Goal: Transaction & Acquisition: Purchase product/service

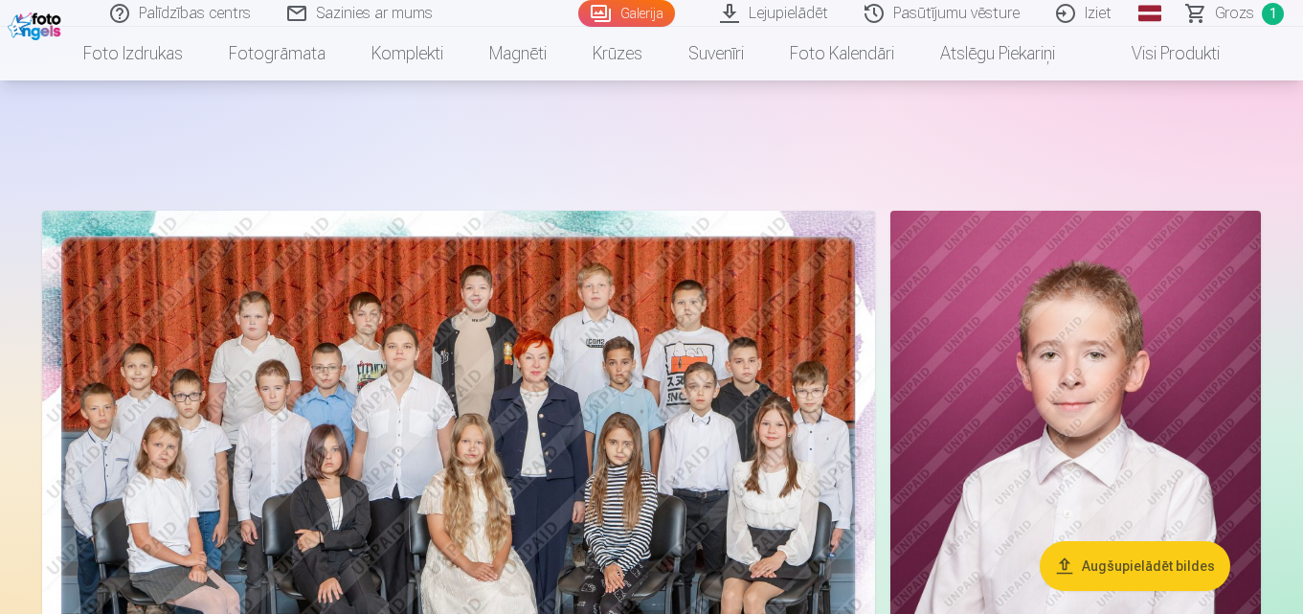
scroll to position [9237, 0]
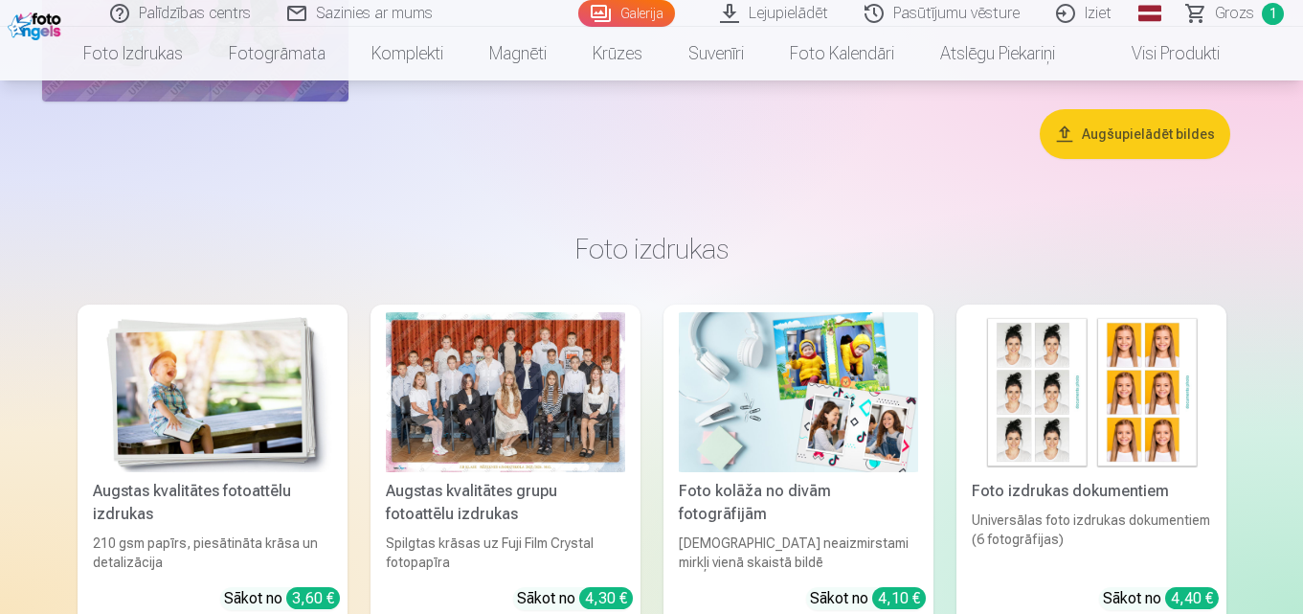
click at [504, 376] on div at bounding box center [505, 392] width 239 height 160
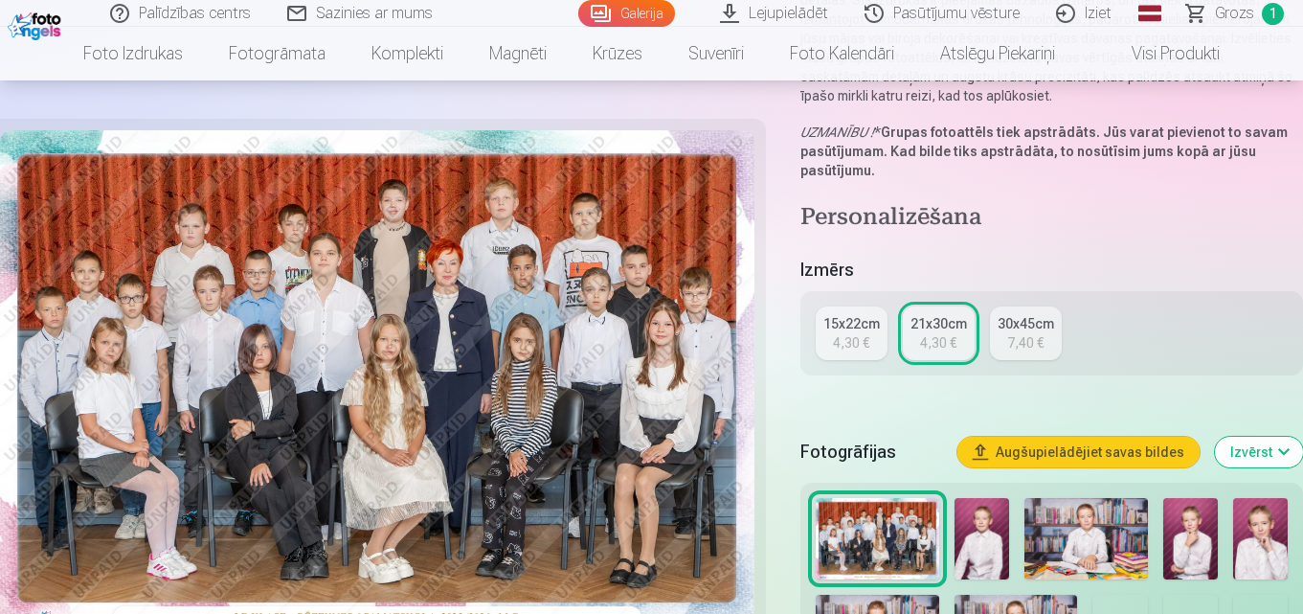
scroll to position [287, 0]
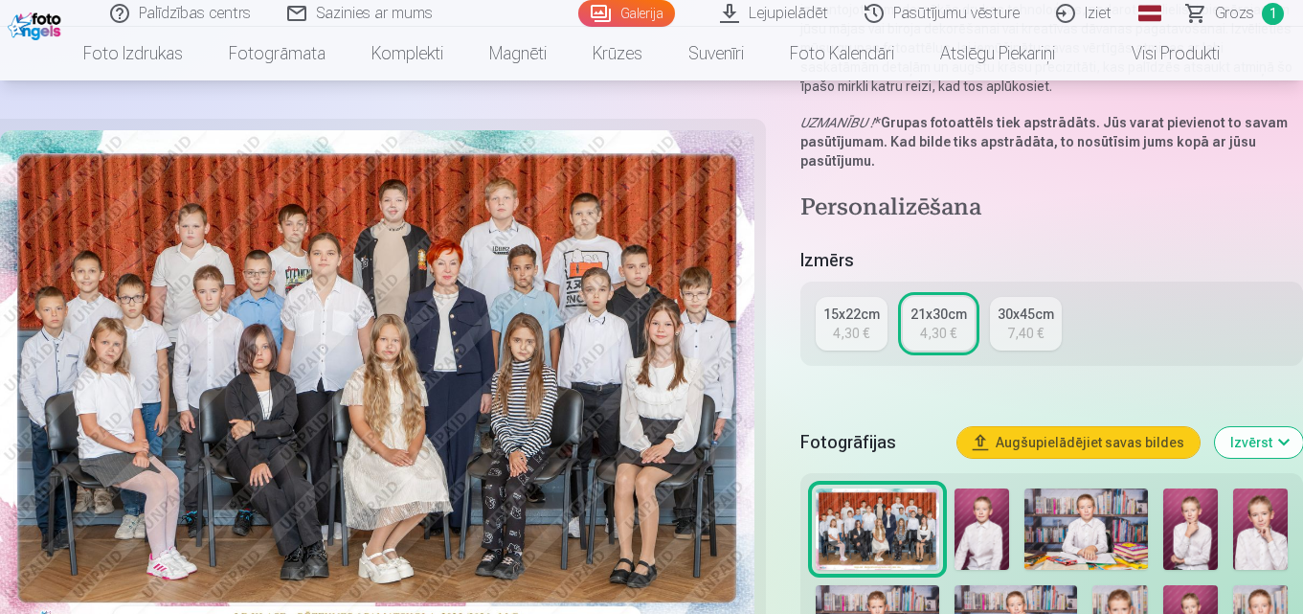
click at [853, 343] on link "15x22cm 4,30 €" at bounding box center [852, 324] width 72 height 54
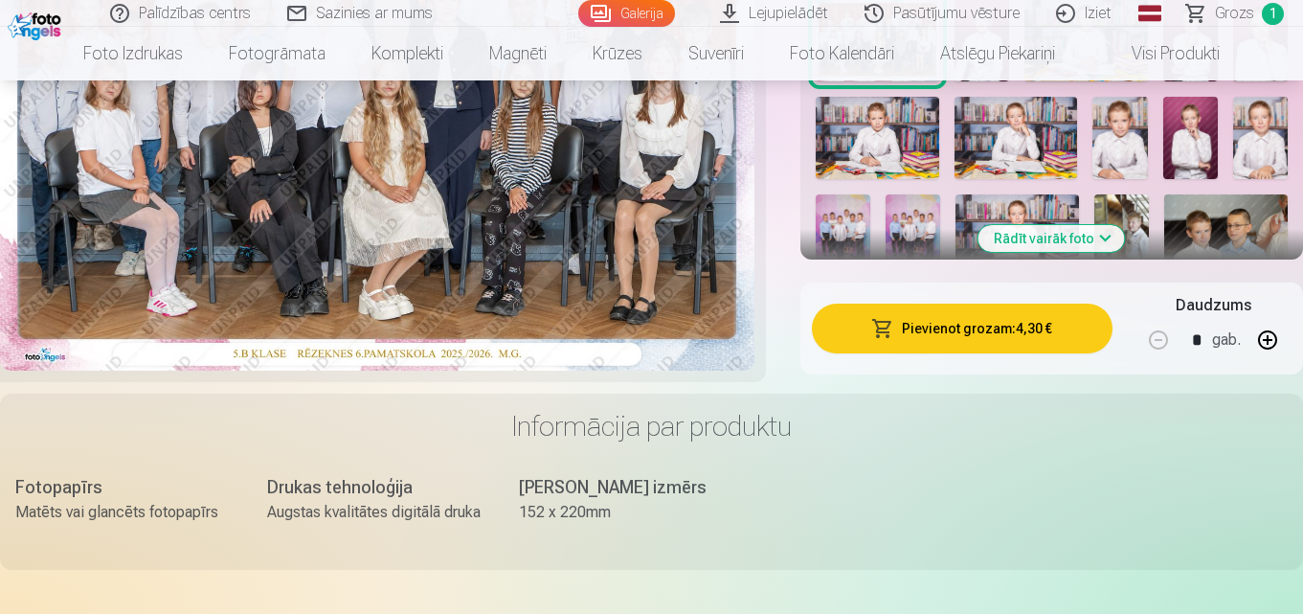
scroll to position [766, 0]
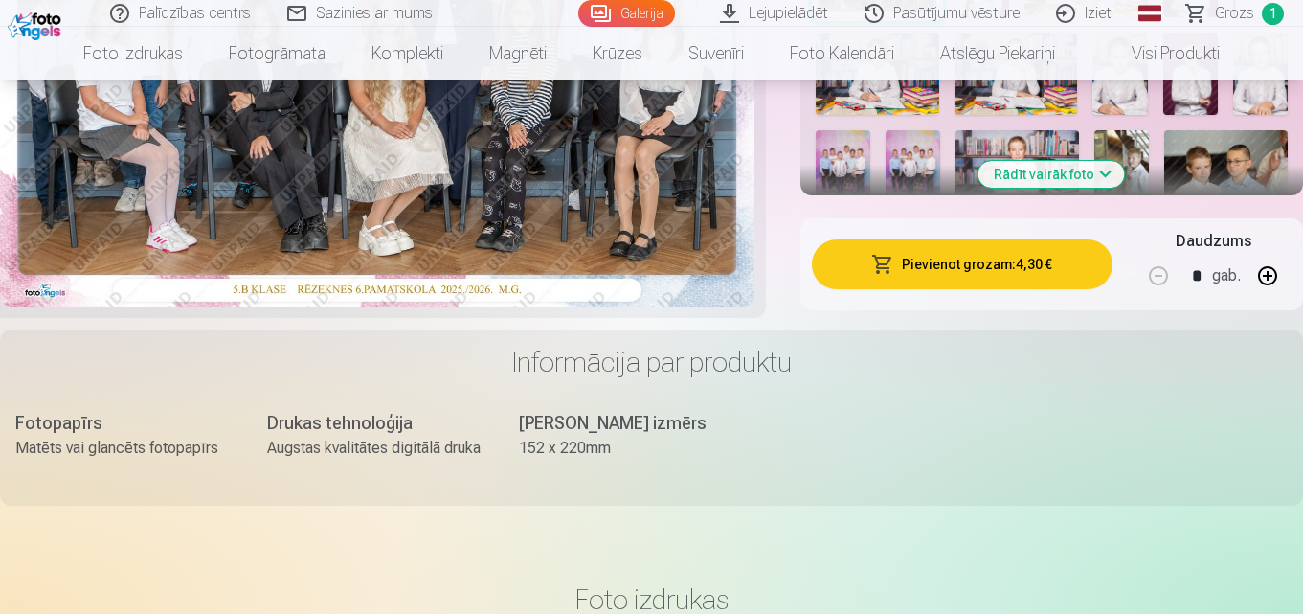
click at [1003, 271] on button "Pievienot grozam : 4,30 €" at bounding box center [962, 264] width 301 height 50
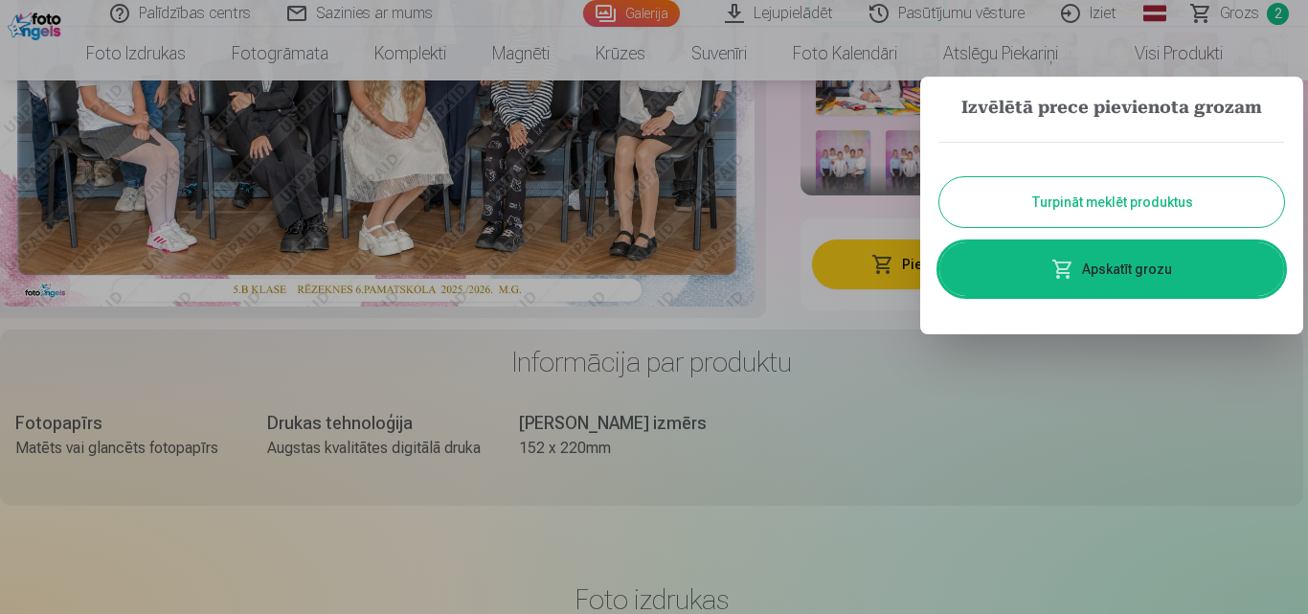
click at [1100, 195] on button "Turpināt meklēt produktus" at bounding box center [1111, 202] width 345 height 50
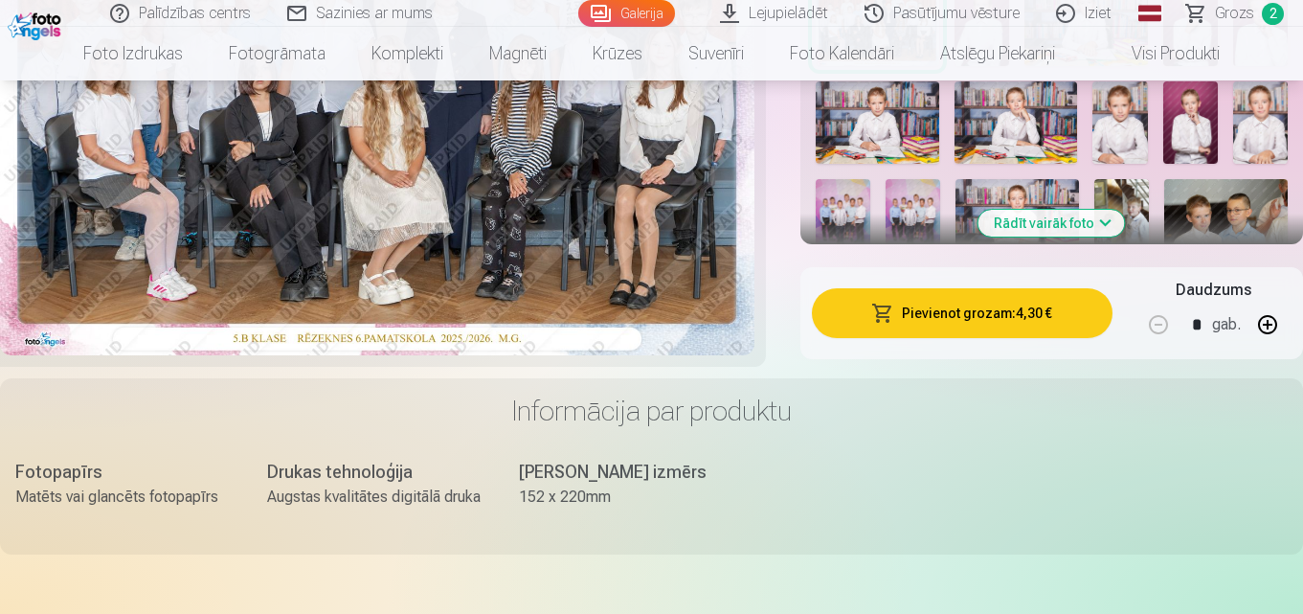
scroll to position [670, 0]
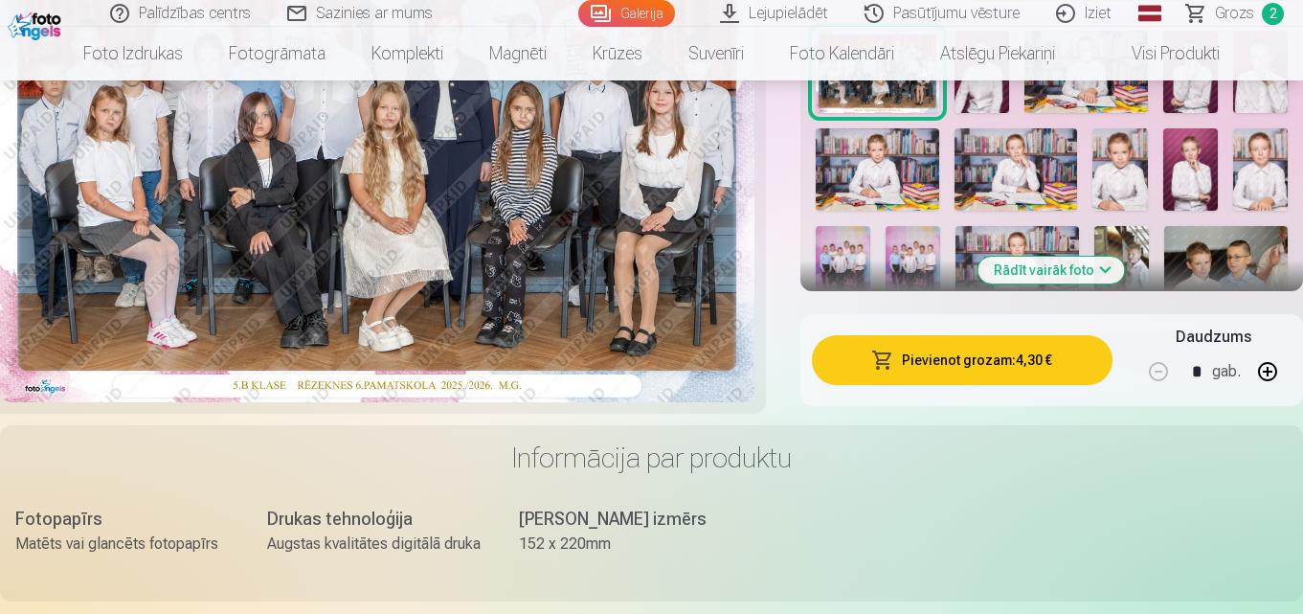
click at [1254, 13] on link "Grozs 2" at bounding box center [1236, 13] width 134 height 27
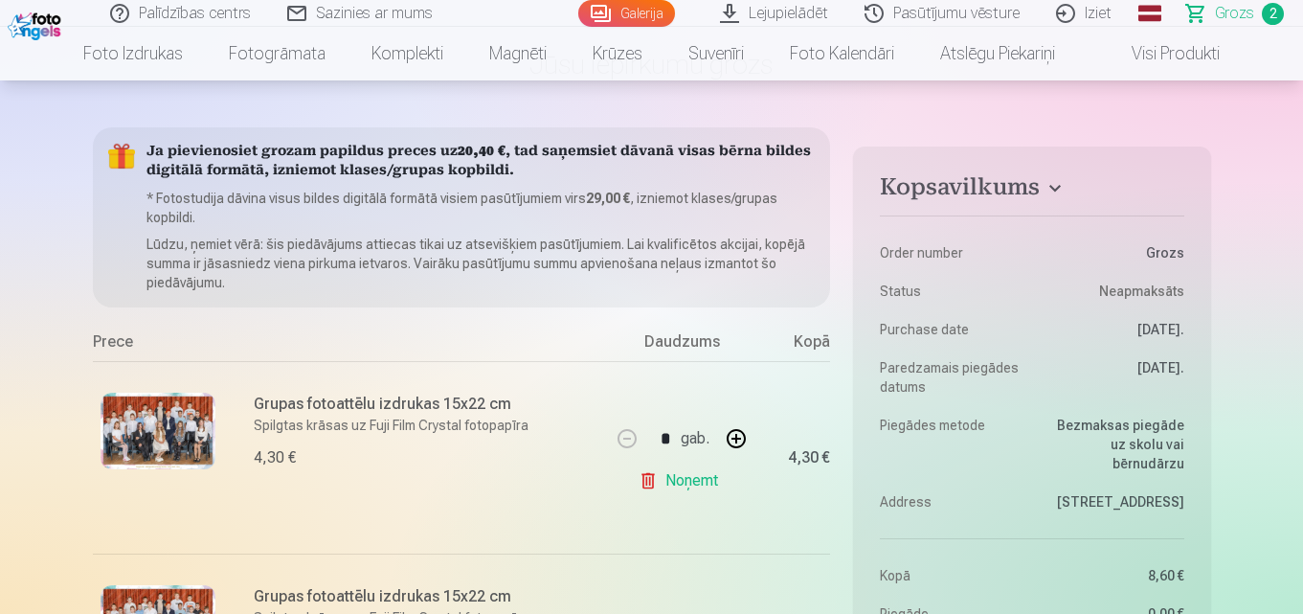
scroll to position [287, 0]
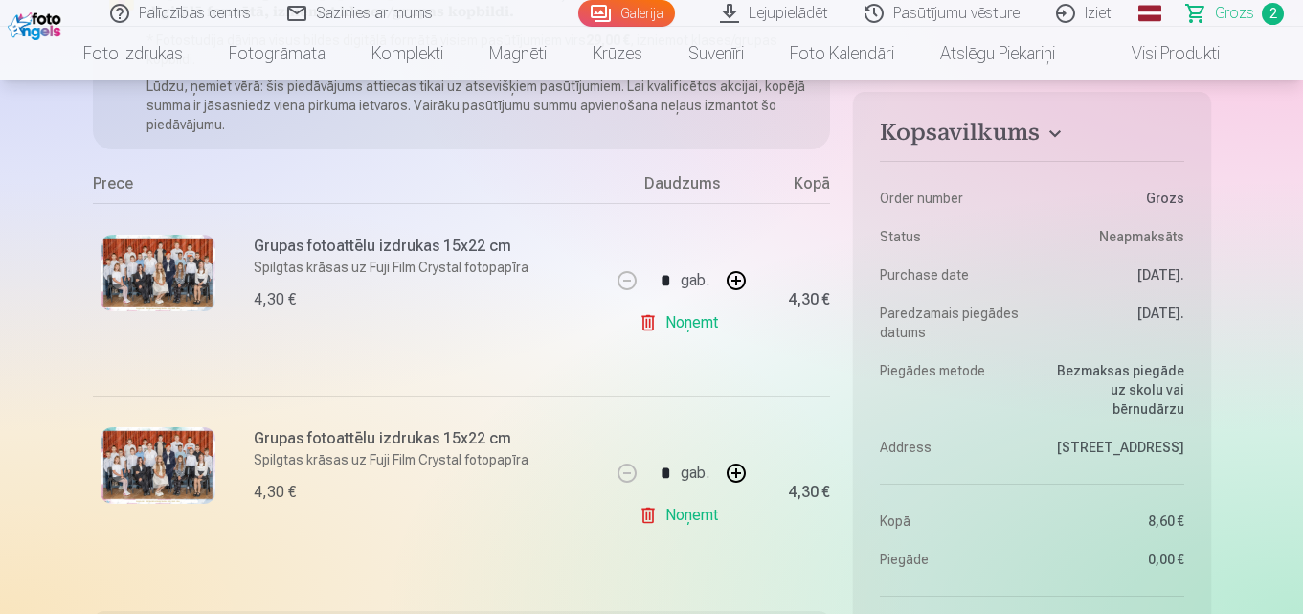
click at [675, 325] on link "Noņemt" at bounding box center [681, 322] width 87 height 38
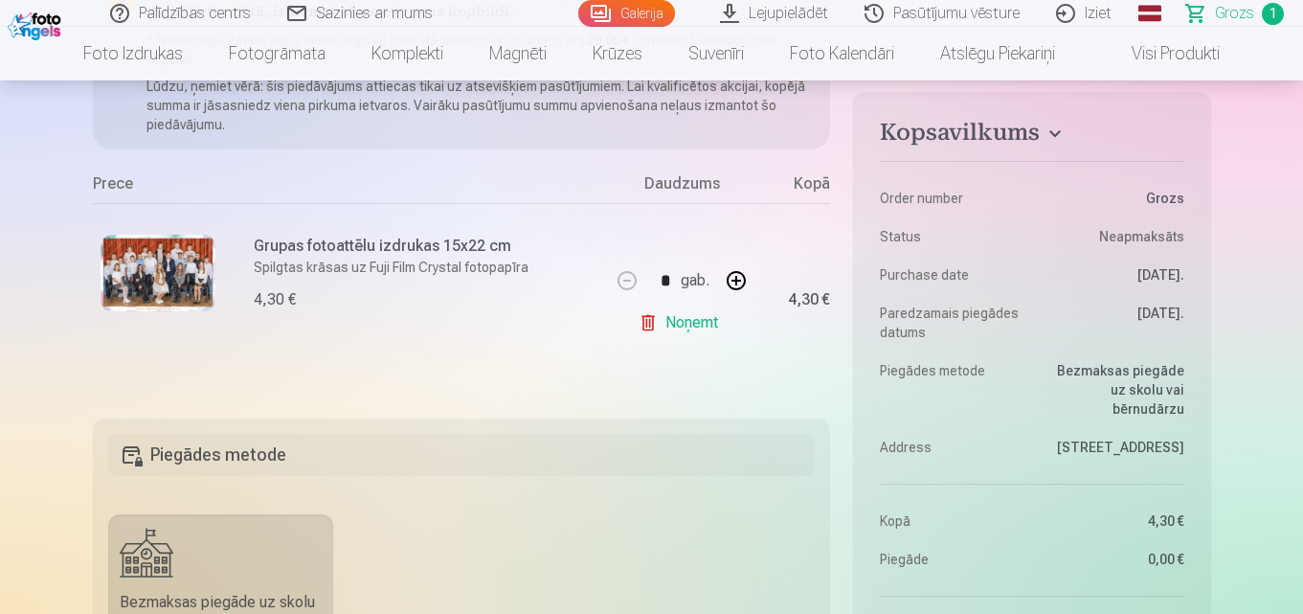
scroll to position [0, 0]
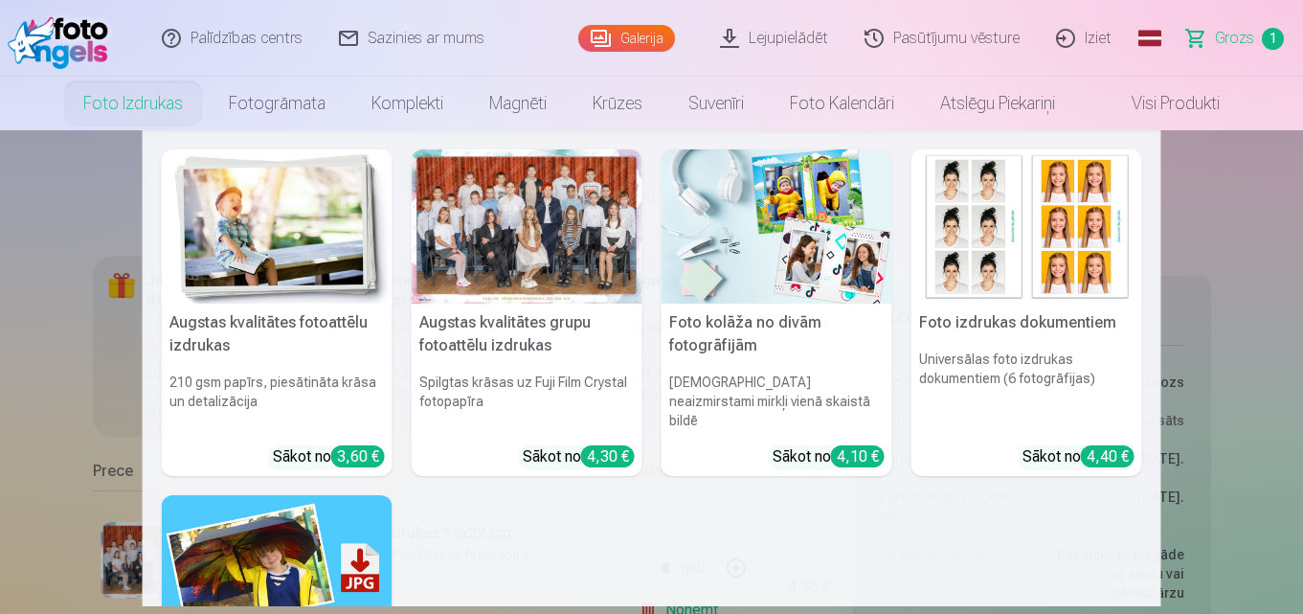
click at [102, 110] on link "Foto izdrukas" at bounding box center [133, 104] width 146 height 54
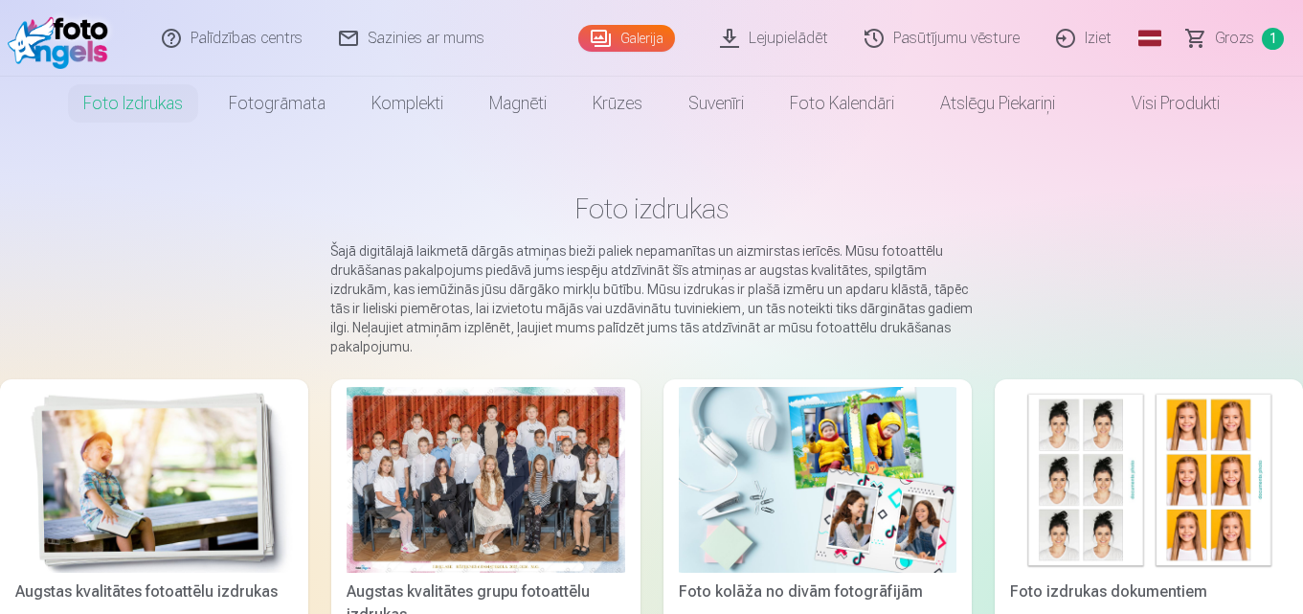
click at [523, 466] on div at bounding box center [486, 480] width 278 height 186
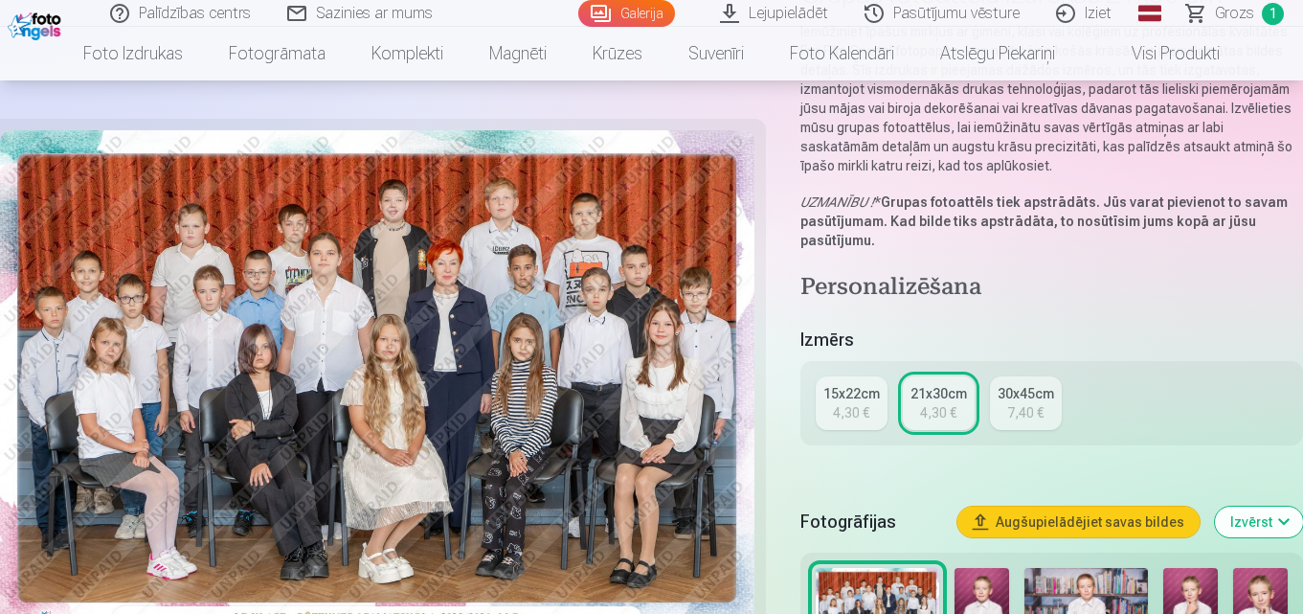
scroll to position [191, 0]
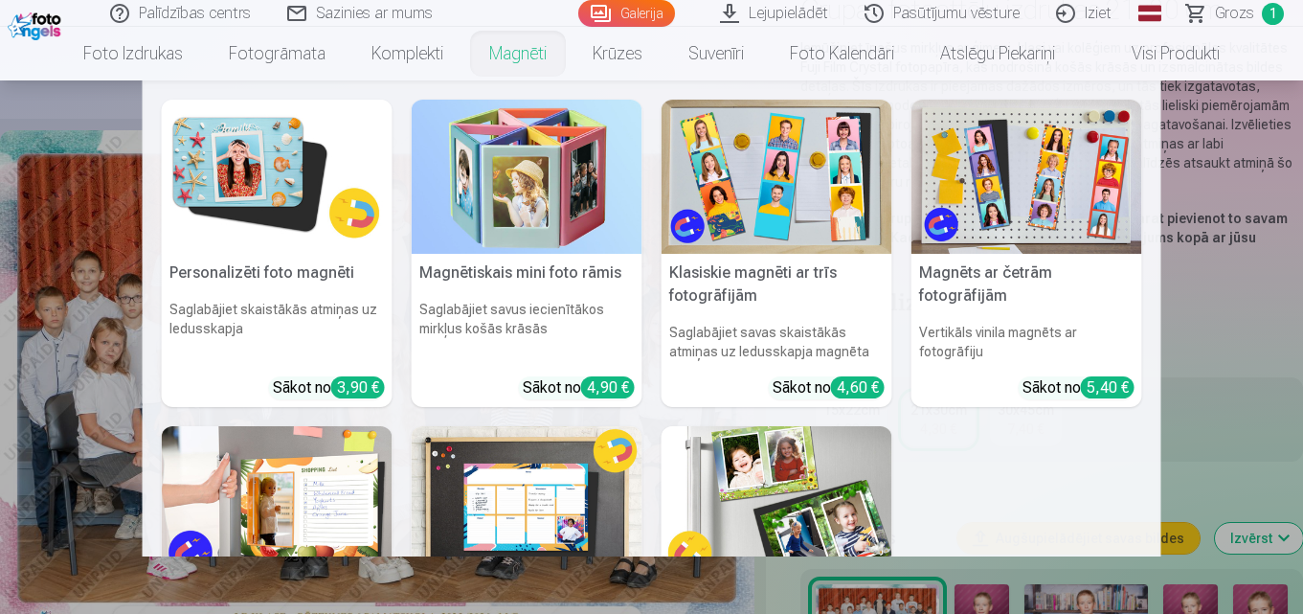
click at [525, 41] on link "Magnēti" at bounding box center [517, 54] width 103 height 54
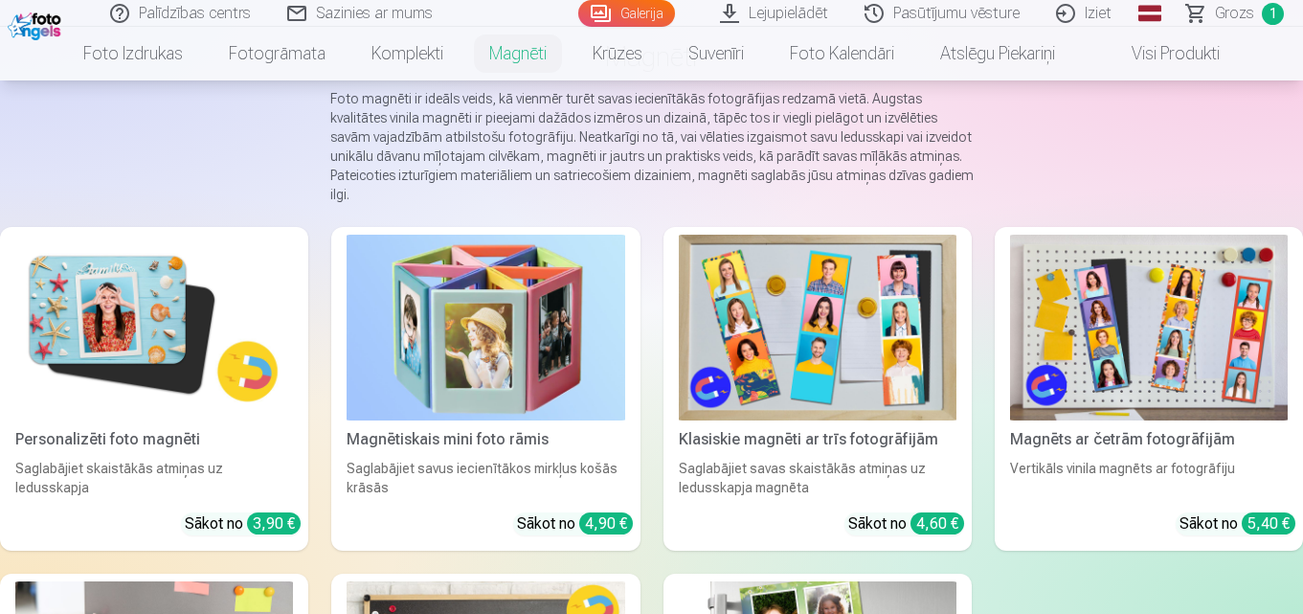
scroll to position [287, 0]
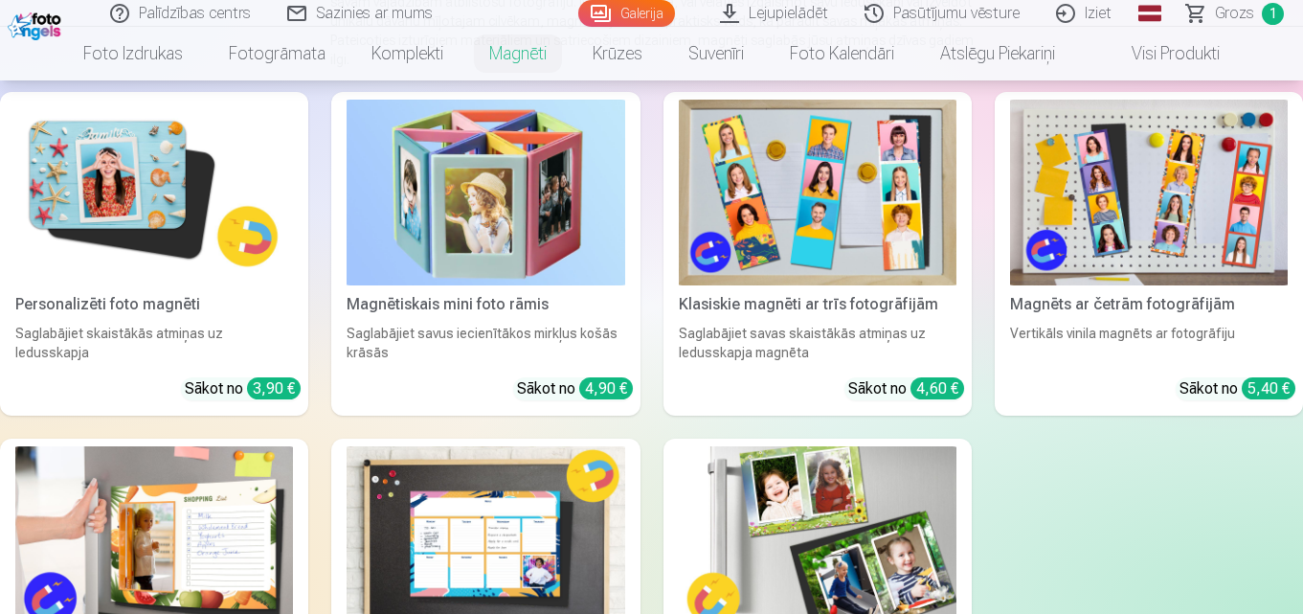
click at [153, 206] on img at bounding box center [154, 193] width 278 height 186
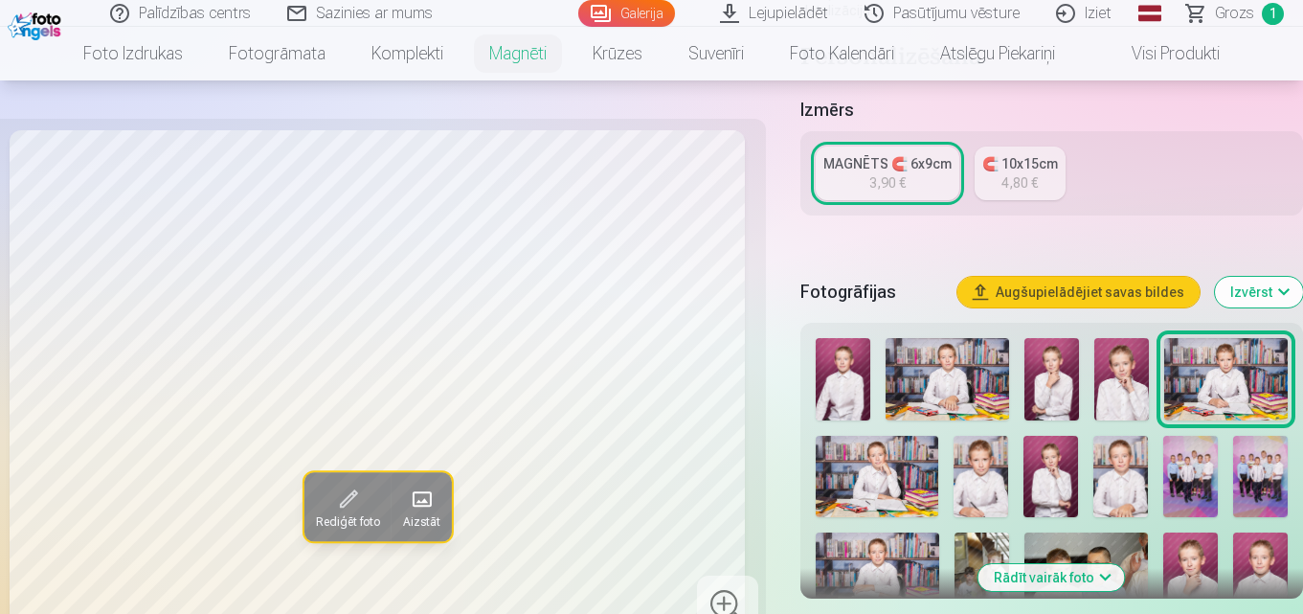
scroll to position [383, 0]
click at [977, 465] on img at bounding box center [980, 476] width 55 height 82
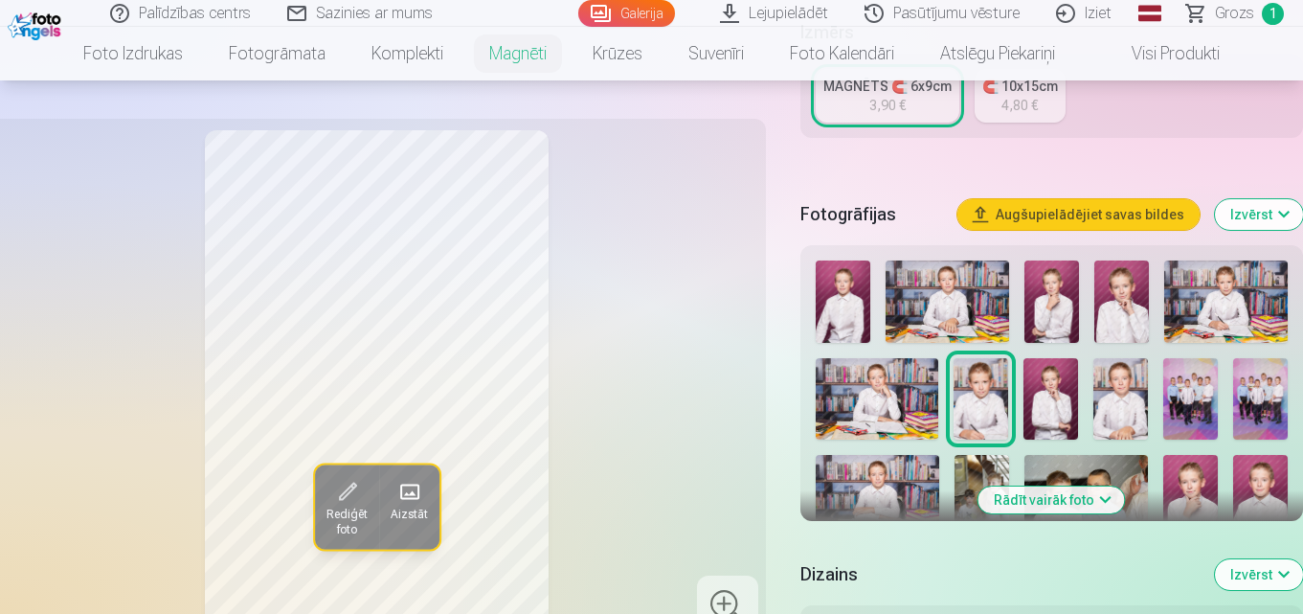
scroll to position [574, 0]
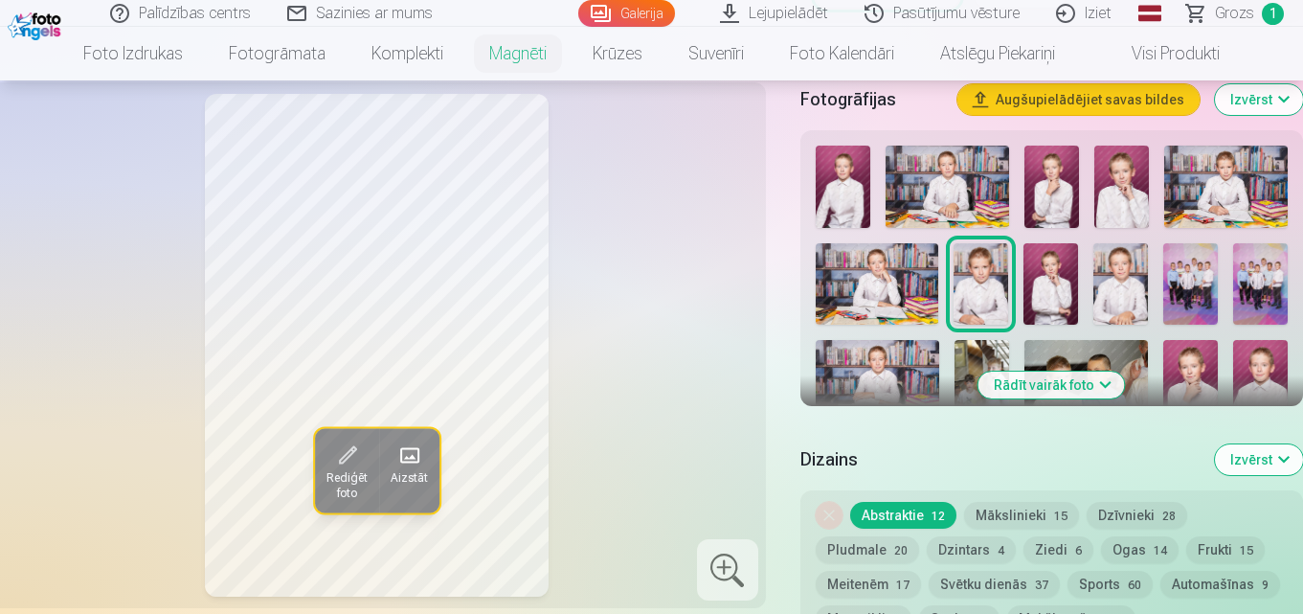
click at [1117, 261] on img at bounding box center [1120, 284] width 55 height 82
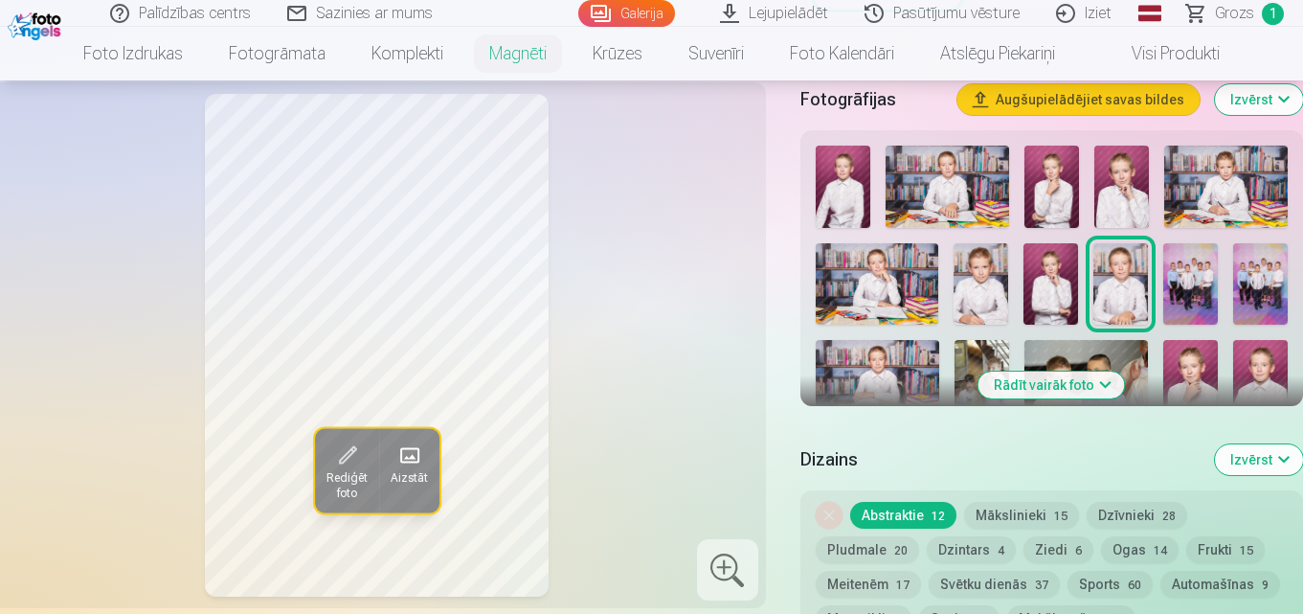
click at [1255, 362] on img at bounding box center [1260, 381] width 55 height 82
click at [1115, 247] on img at bounding box center [1120, 284] width 55 height 82
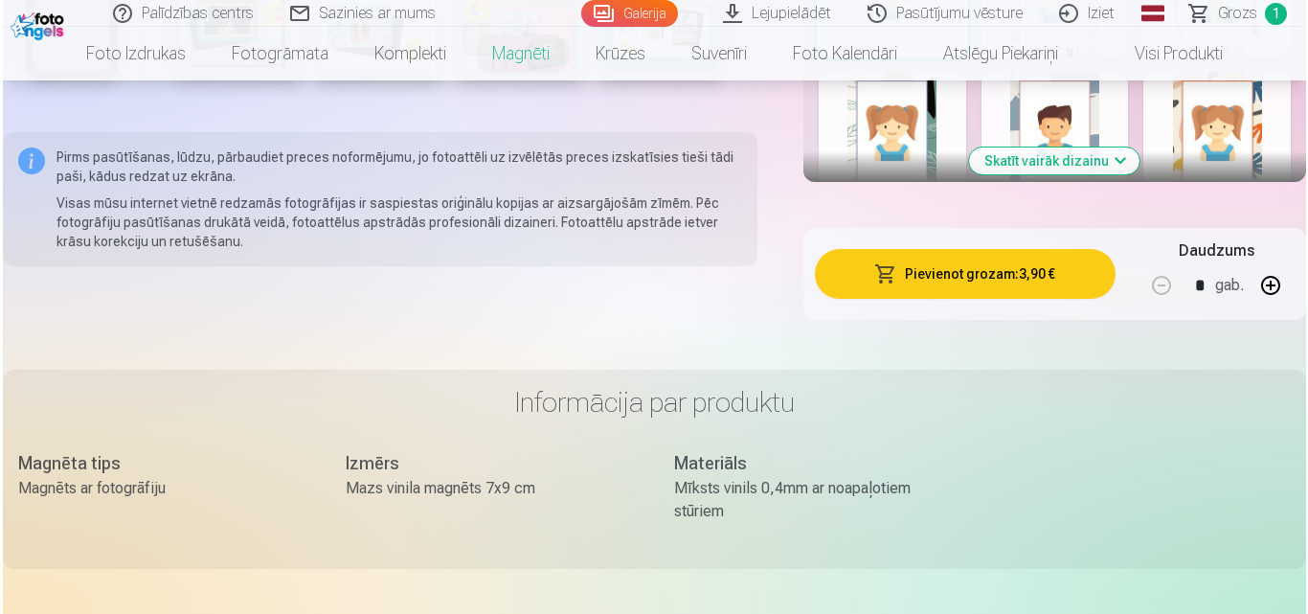
scroll to position [1436, 0]
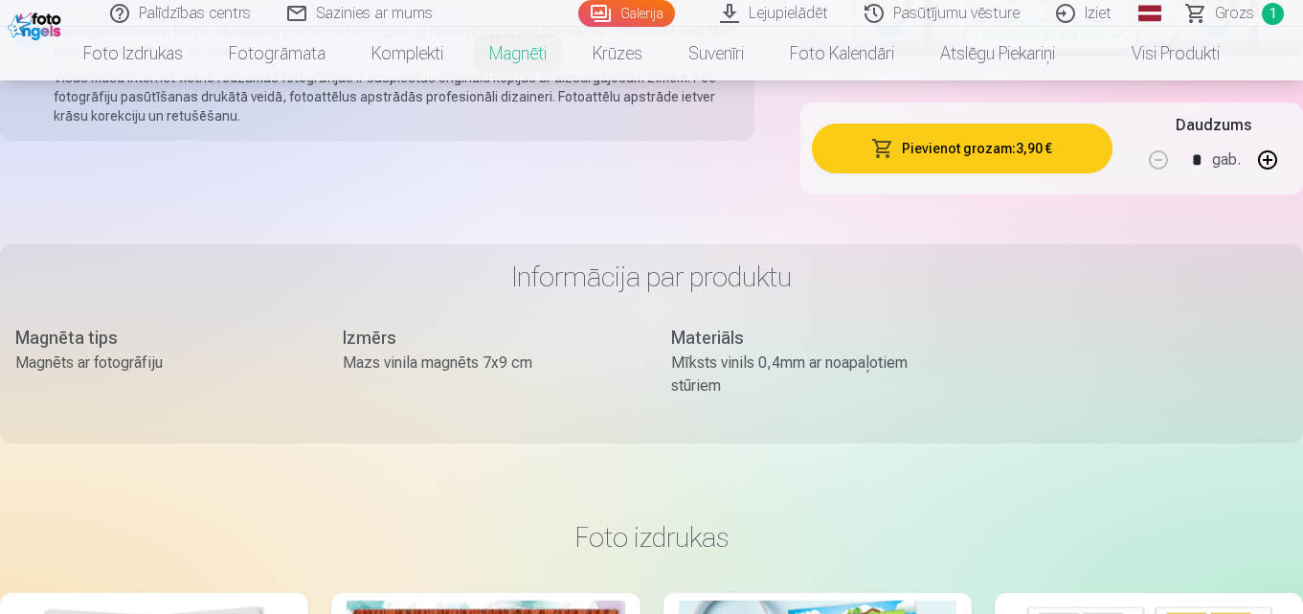
click at [1002, 142] on button "Pievienot grozam : 3,90 €" at bounding box center [962, 148] width 301 height 50
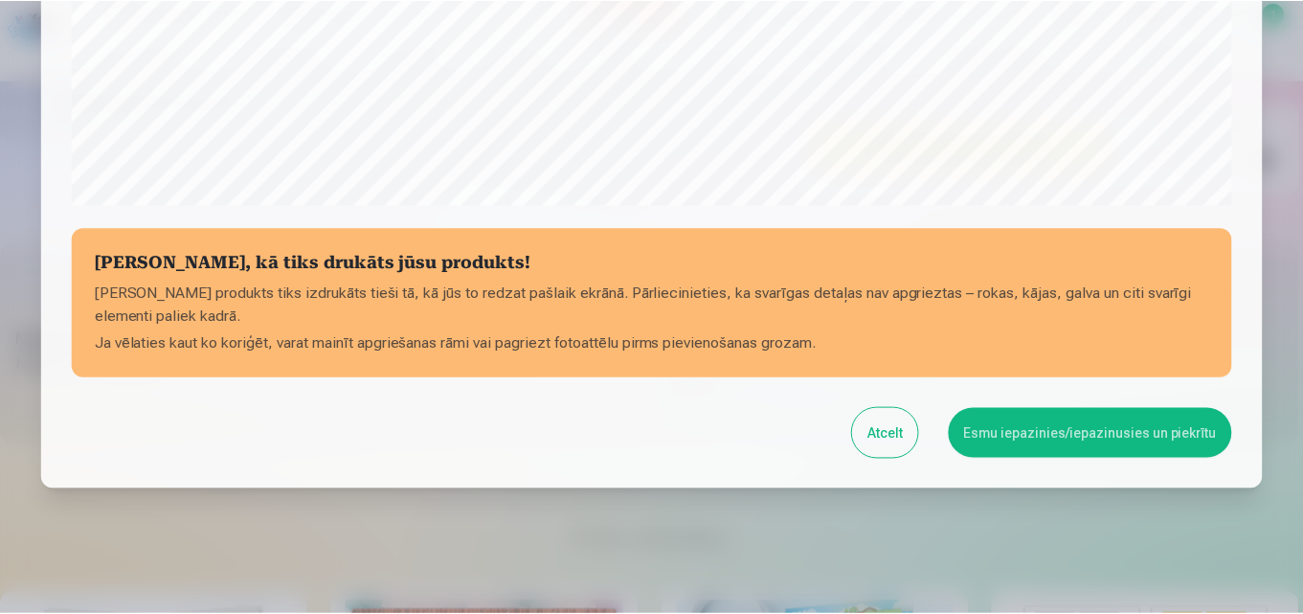
scroll to position [765, 0]
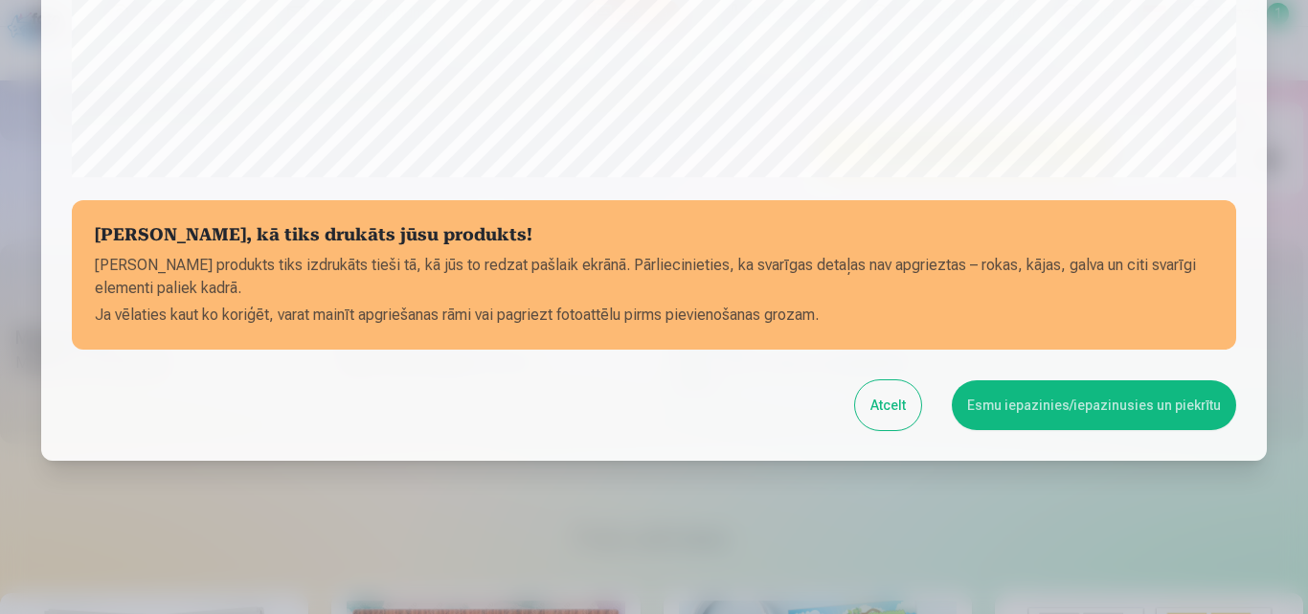
click at [1056, 408] on button "Esmu iepazinies/iepazinusies un piekrītu" at bounding box center [1094, 405] width 284 height 50
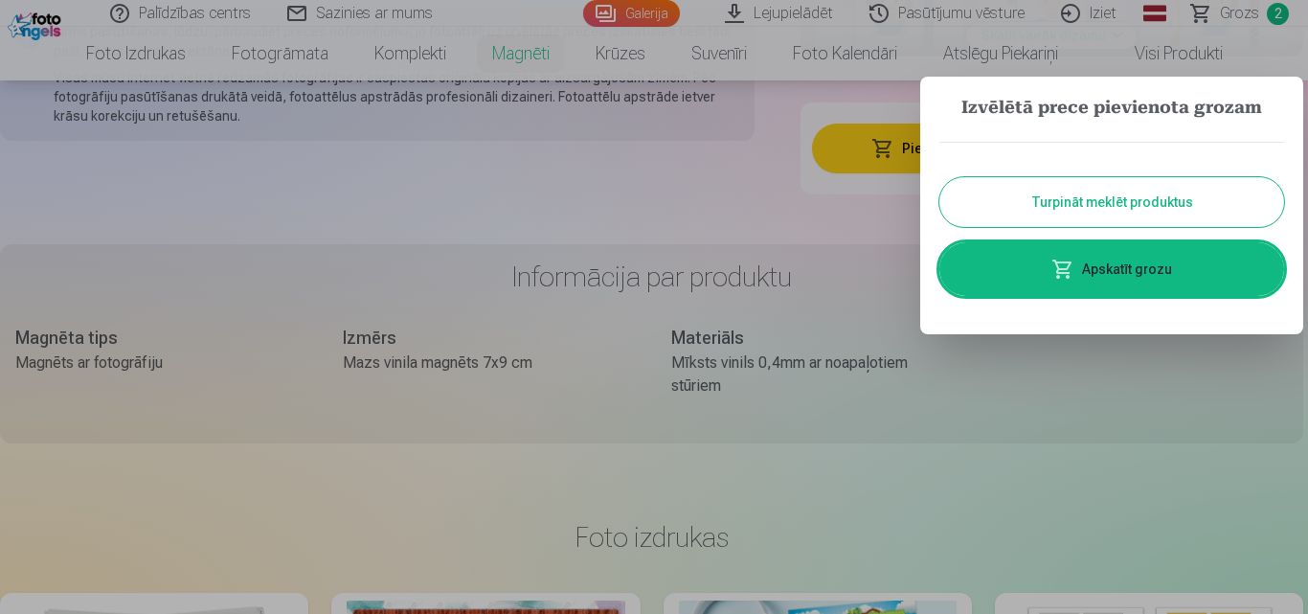
click at [1150, 214] on button "Turpināt meklēt produktus" at bounding box center [1111, 202] width 345 height 50
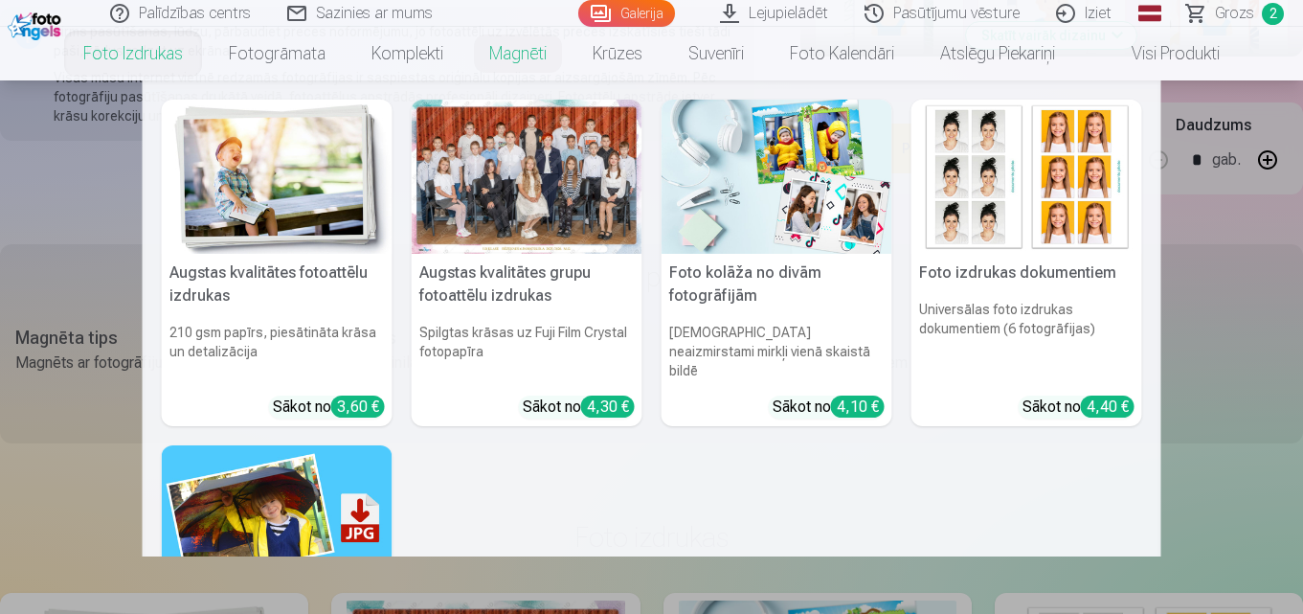
click at [131, 56] on link "Foto izdrukas" at bounding box center [133, 54] width 146 height 54
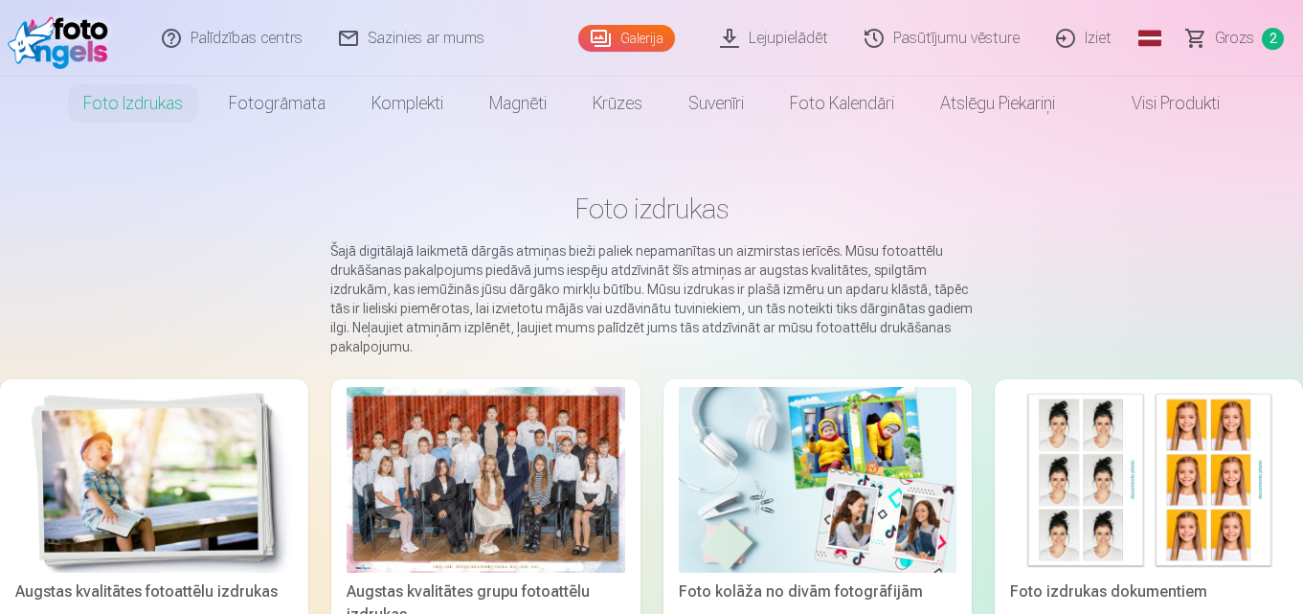
click at [349, 426] on div at bounding box center [486, 480] width 278 height 186
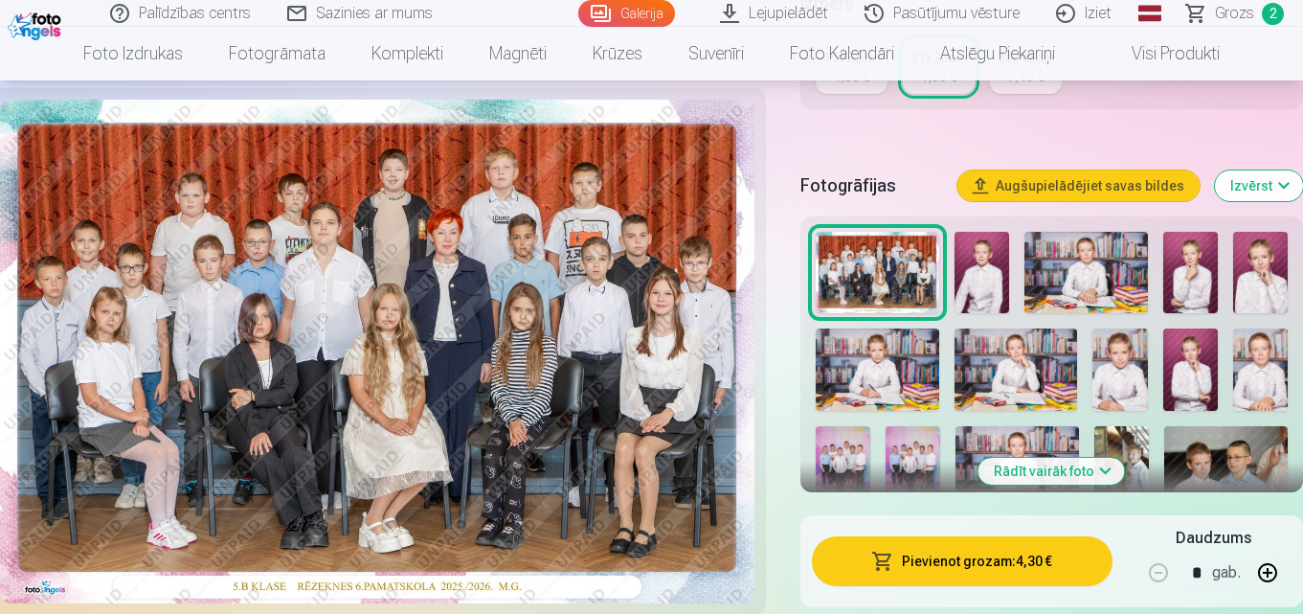
scroll to position [479, 0]
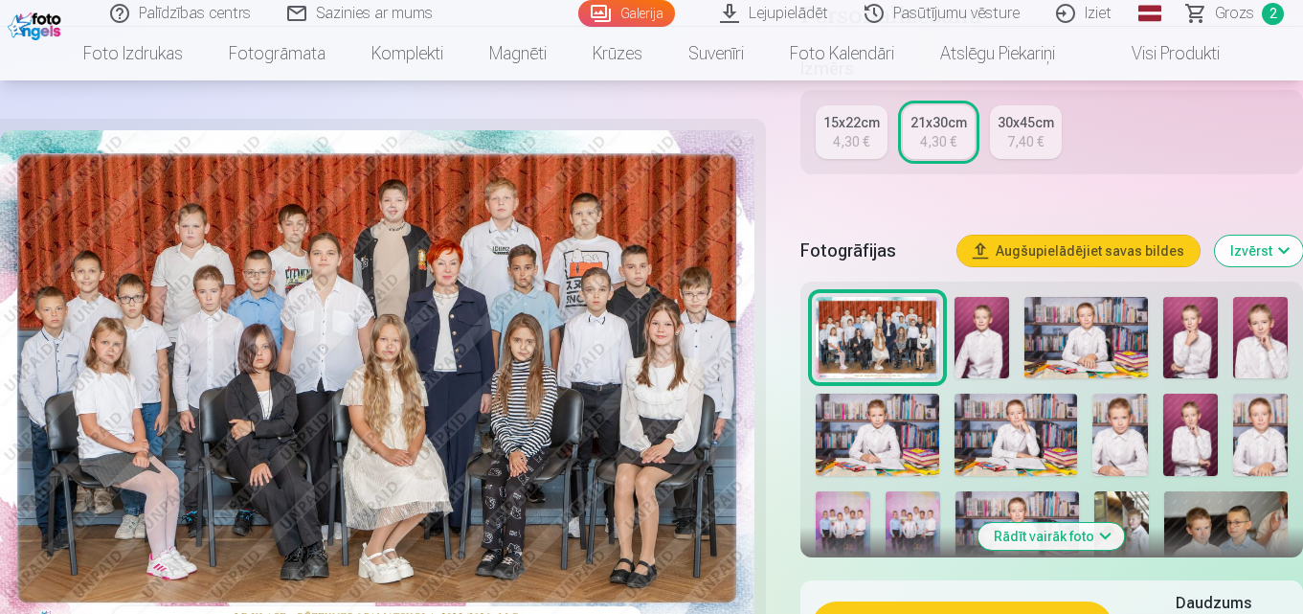
click at [1050, 437] on img at bounding box center [1015, 434] width 123 height 82
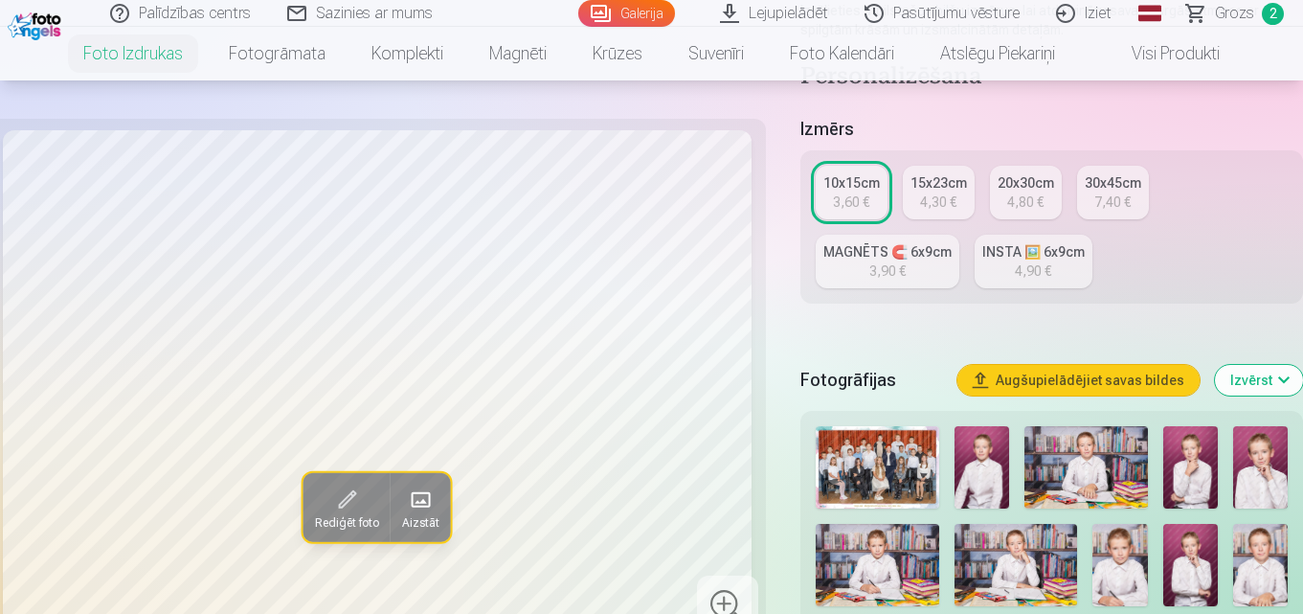
scroll to position [479, 0]
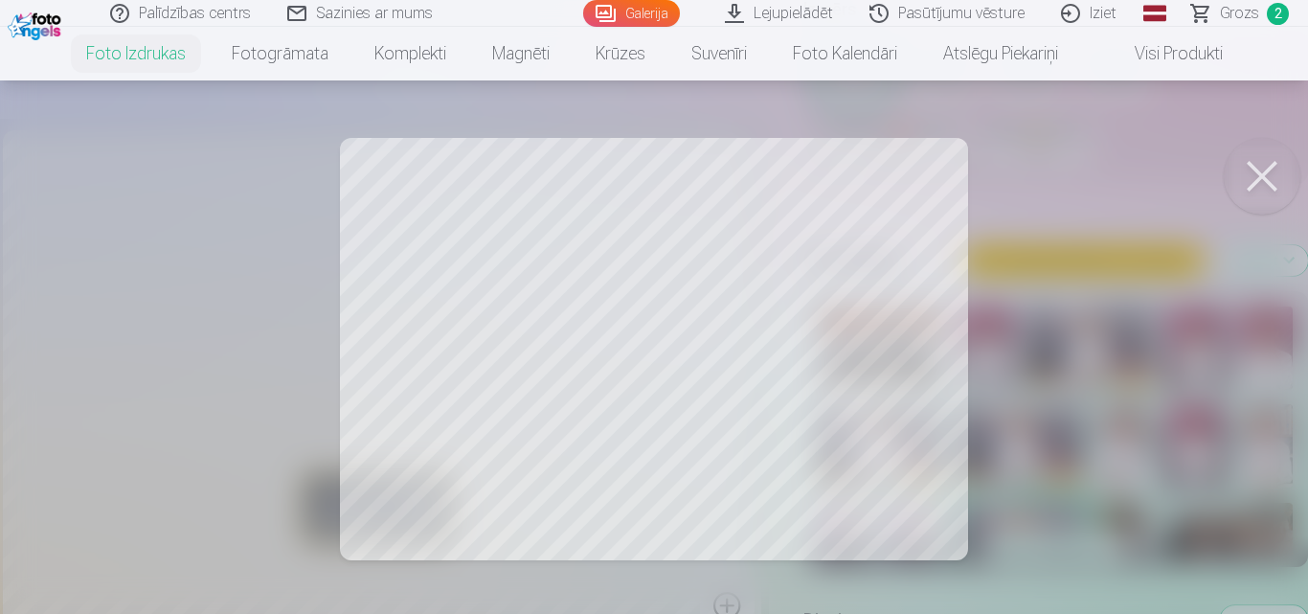
click at [1257, 352] on div at bounding box center [654, 307] width 1308 height 614
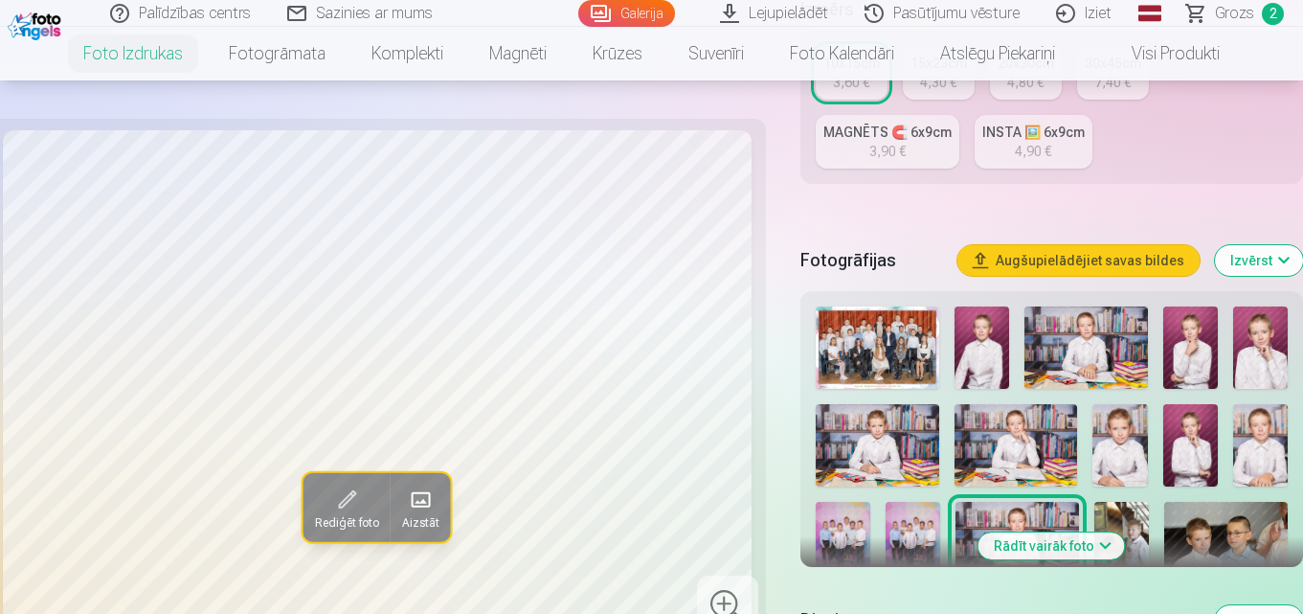
scroll to position [766, 0]
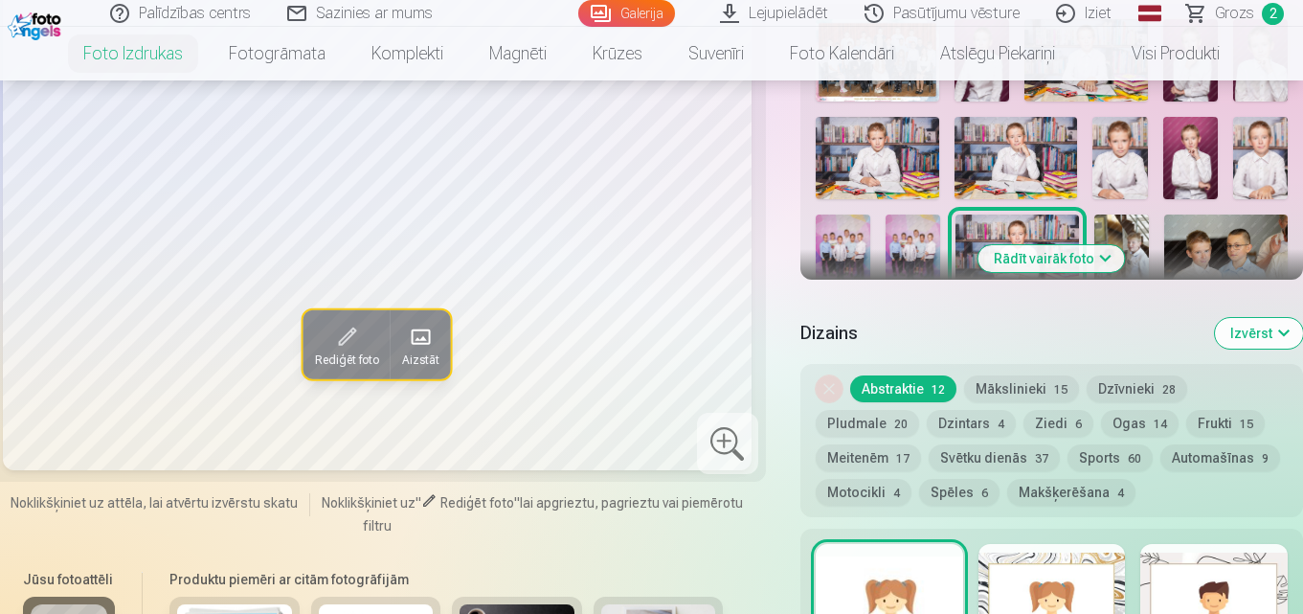
click at [820, 233] on img at bounding box center [843, 255] width 55 height 82
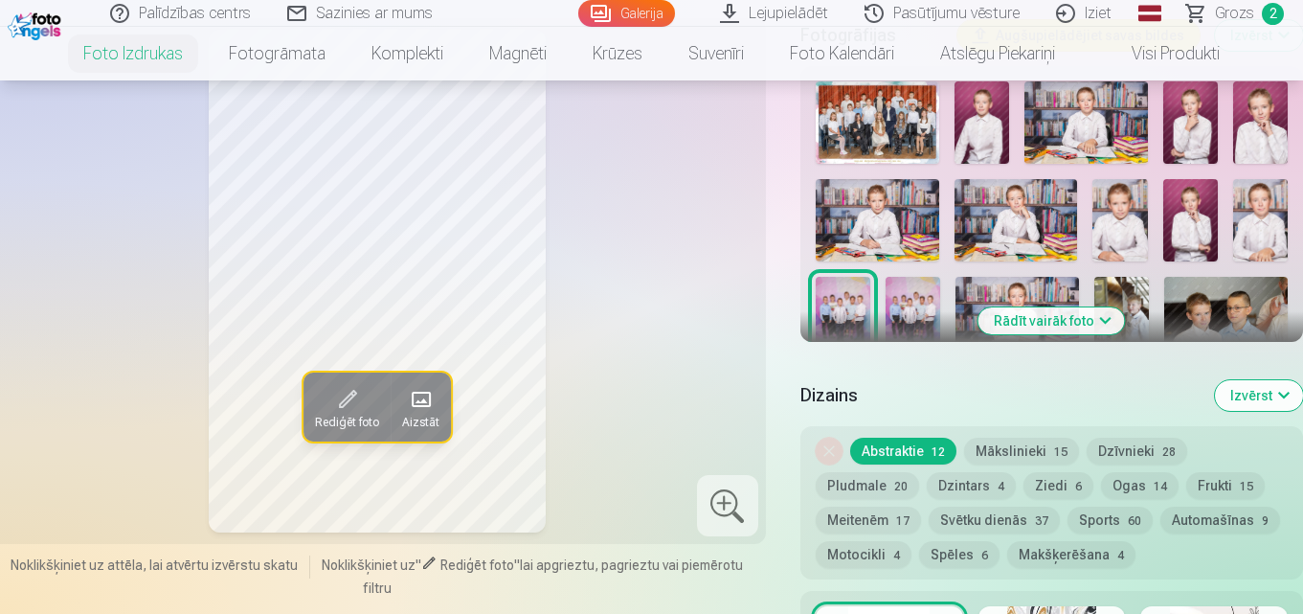
scroll to position [670, 0]
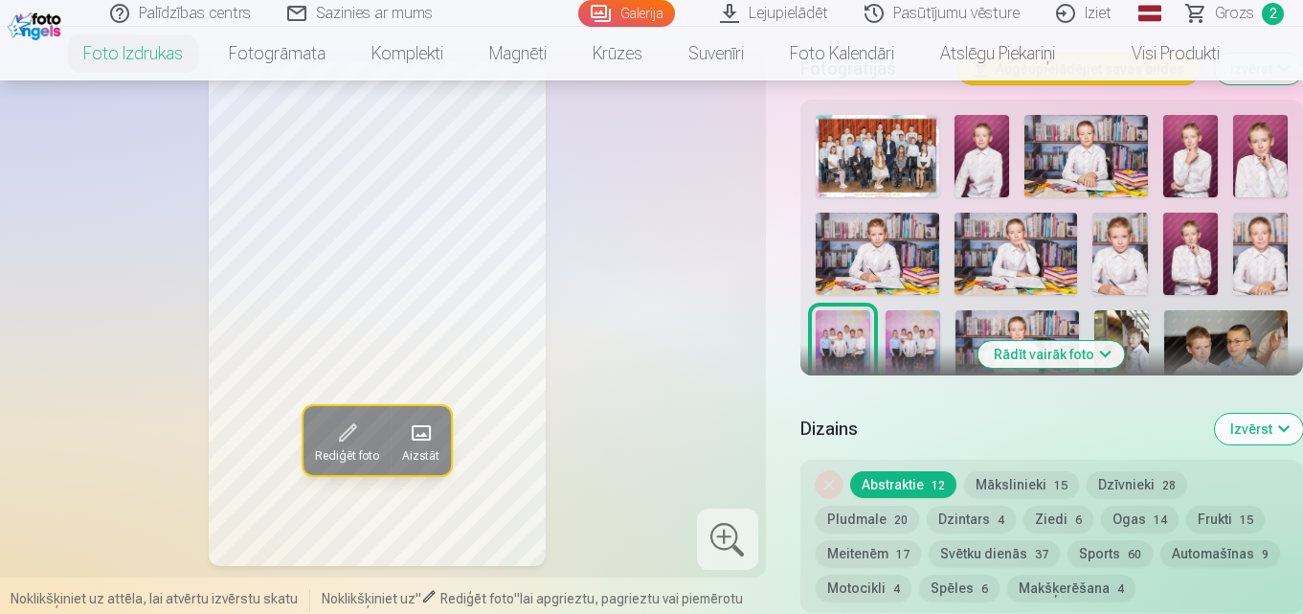
click at [908, 336] on img at bounding box center [912, 351] width 55 height 82
click at [849, 339] on img at bounding box center [843, 351] width 55 height 82
click at [908, 339] on img at bounding box center [912, 351] width 55 height 82
click at [850, 340] on img at bounding box center [843, 351] width 55 height 82
click at [879, 339] on div at bounding box center [1051, 404] width 487 height 595
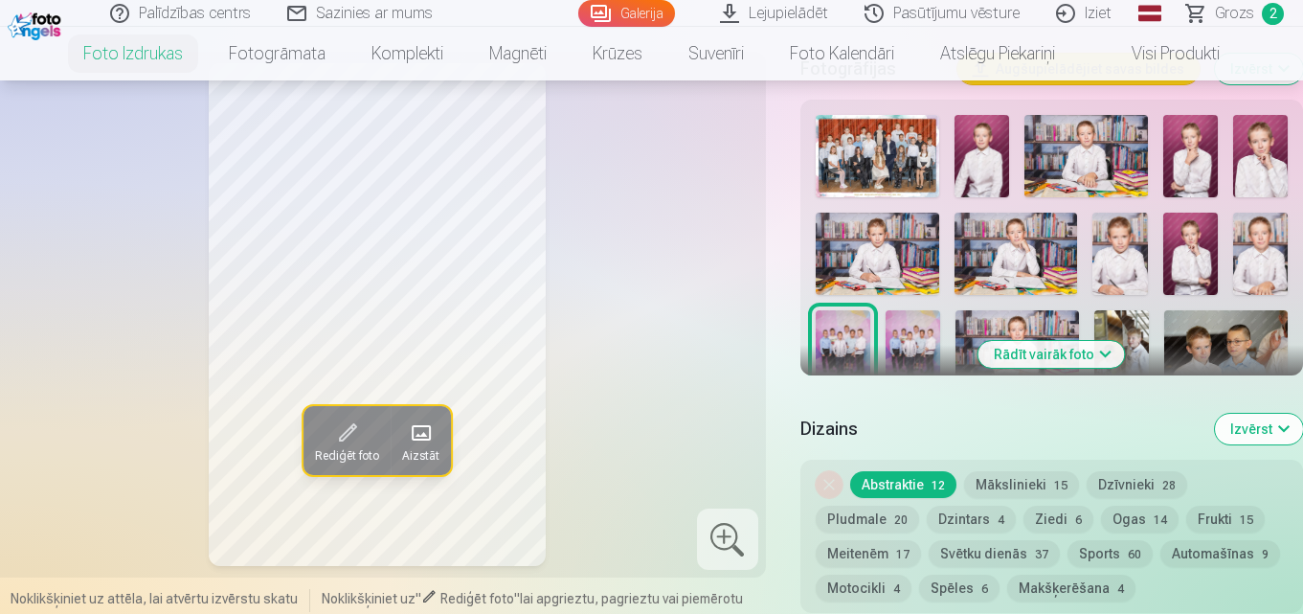
click at [904, 339] on img at bounding box center [912, 351] width 55 height 82
click at [870, 335] on div at bounding box center [1051, 404] width 487 height 595
click at [852, 332] on img at bounding box center [843, 351] width 55 height 82
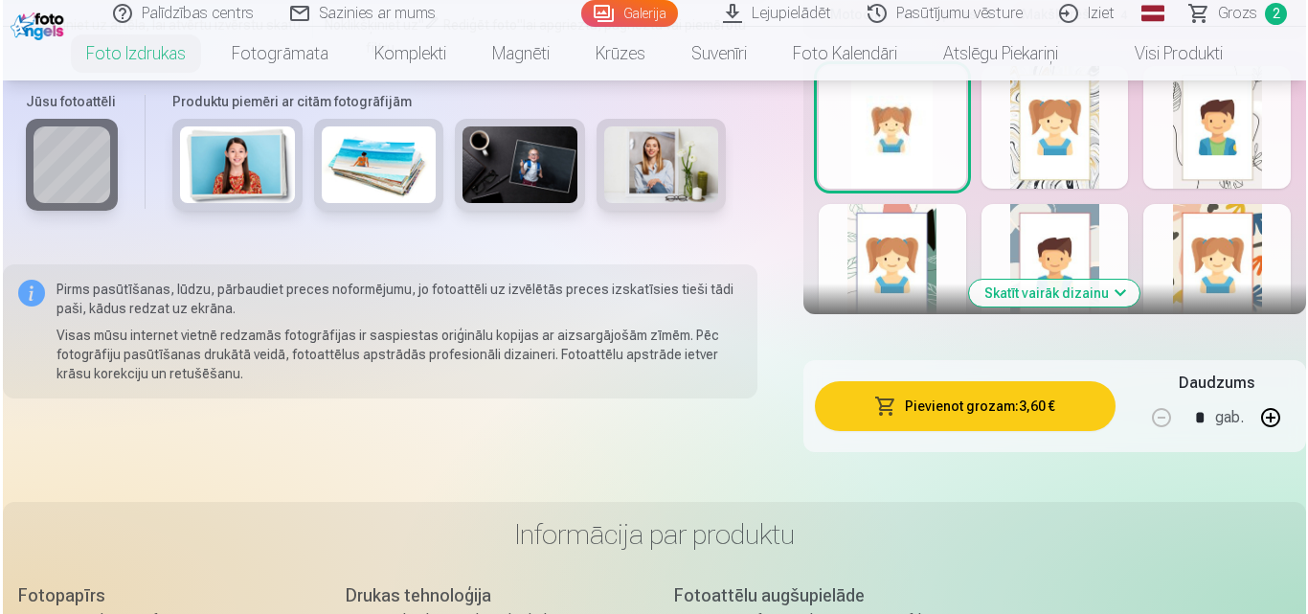
scroll to position [1244, 0]
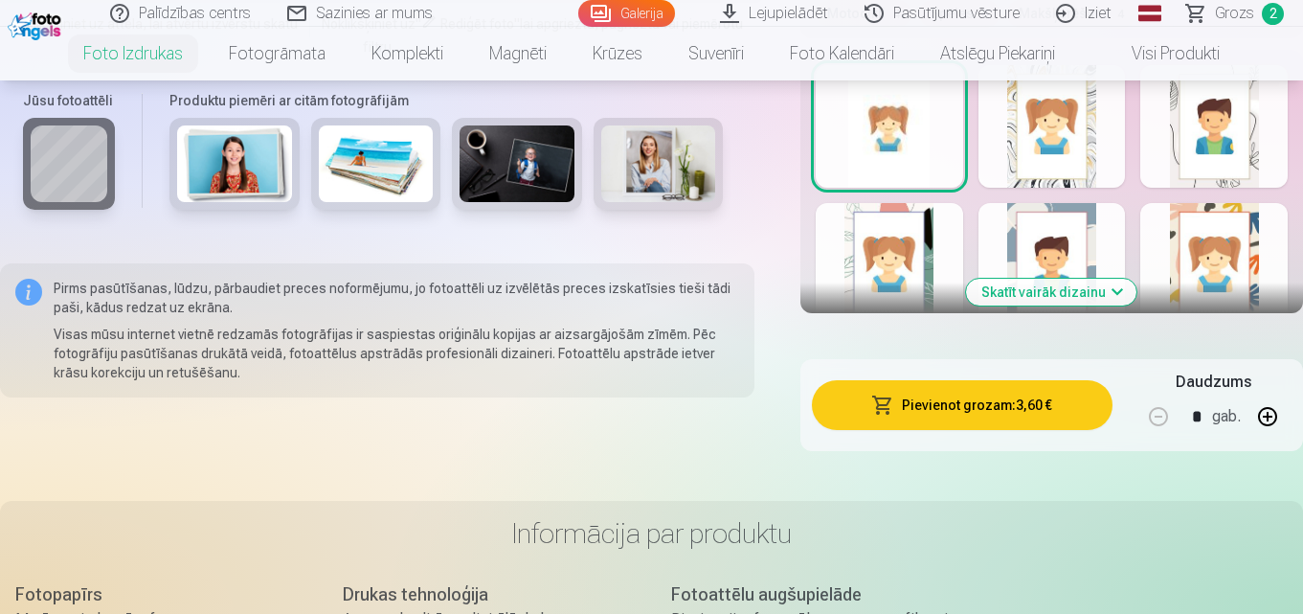
click at [954, 406] on button "Pievienot grozam : 3,60 €" at bounding box center [962, 405] width 301 height 50
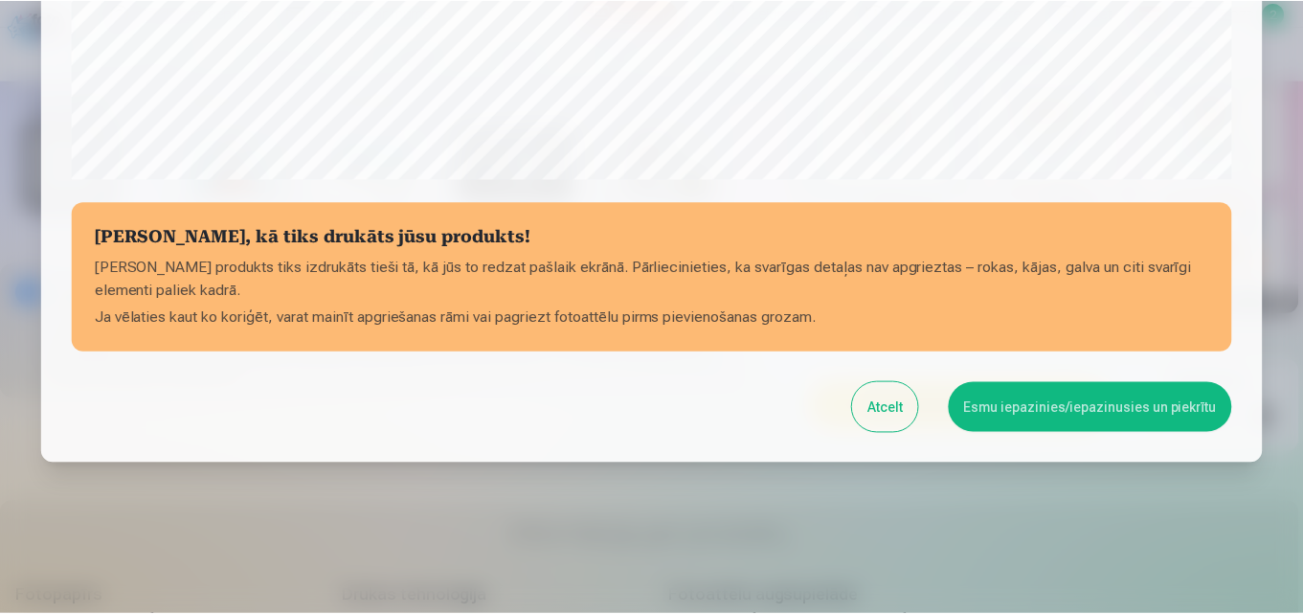
scroll to position [765, 0]
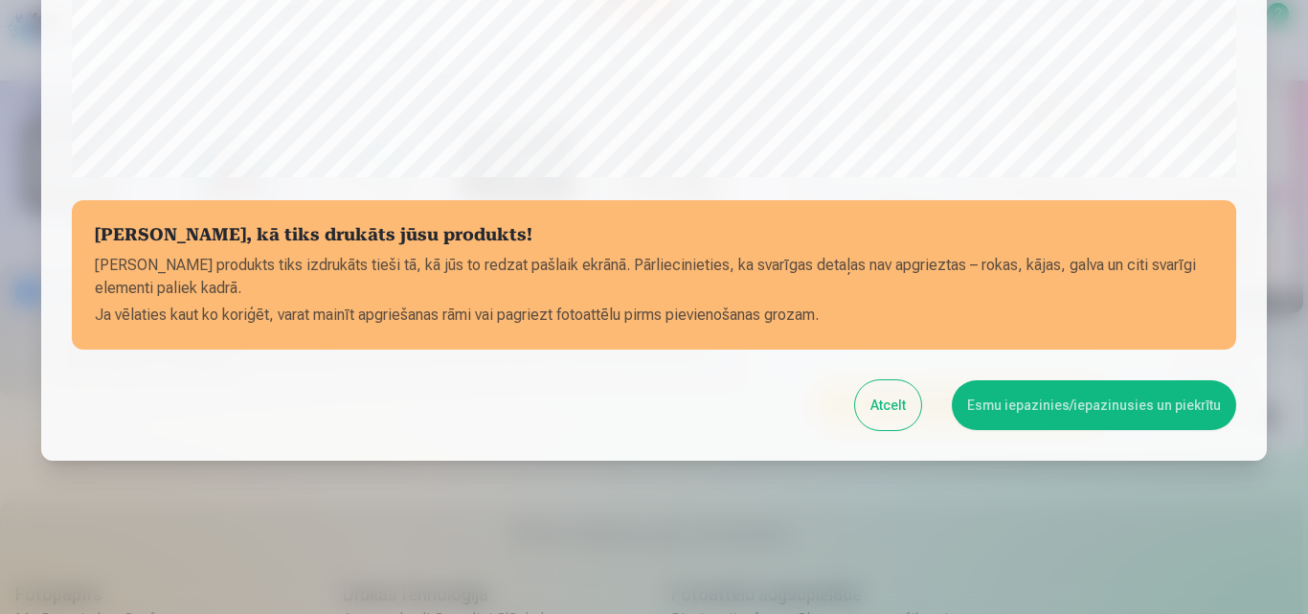
click at [1065, 405] on button "Esmu iepazinies/iepazinusies un piekrītu" at bounding box center [1094, 405] width 284 height 50
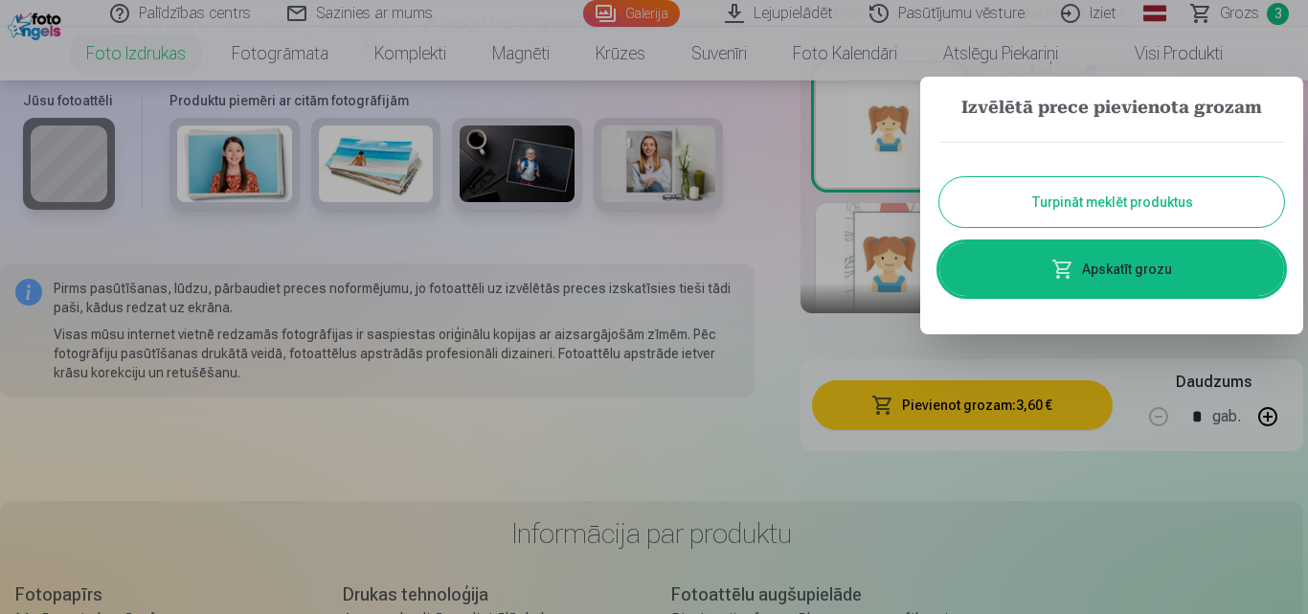
click at [1122, 216] on button "Turpināt meklēt produktus" at bounding box center [1111, 202] width 345 height 50
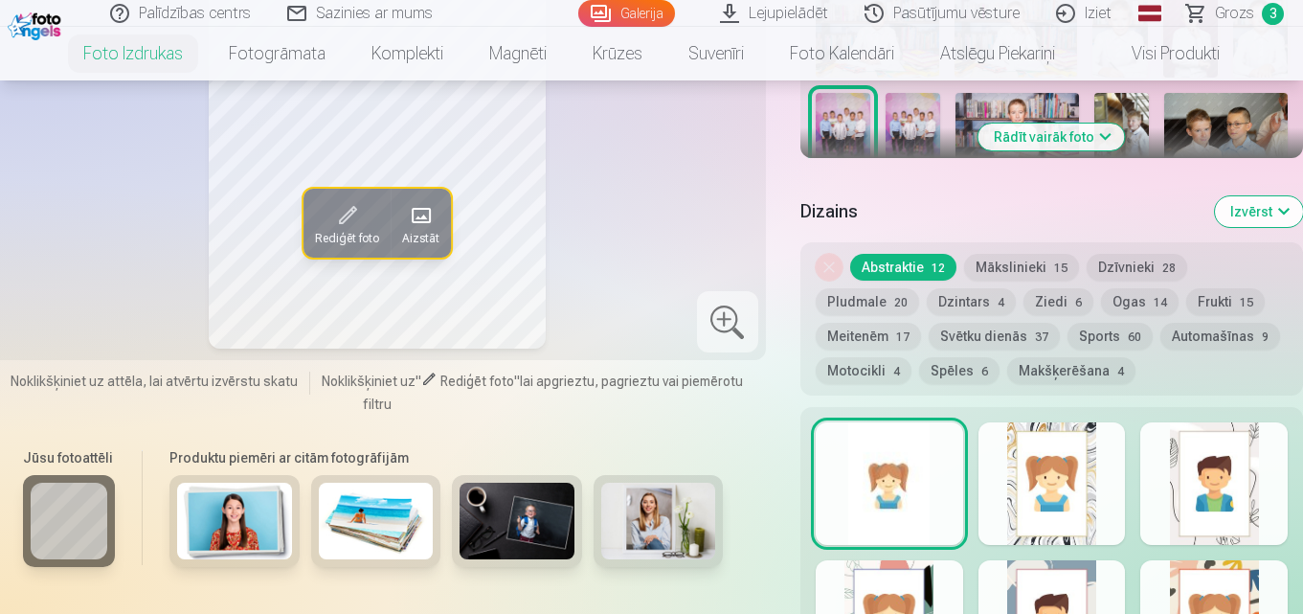
scroll to position [834, 0]
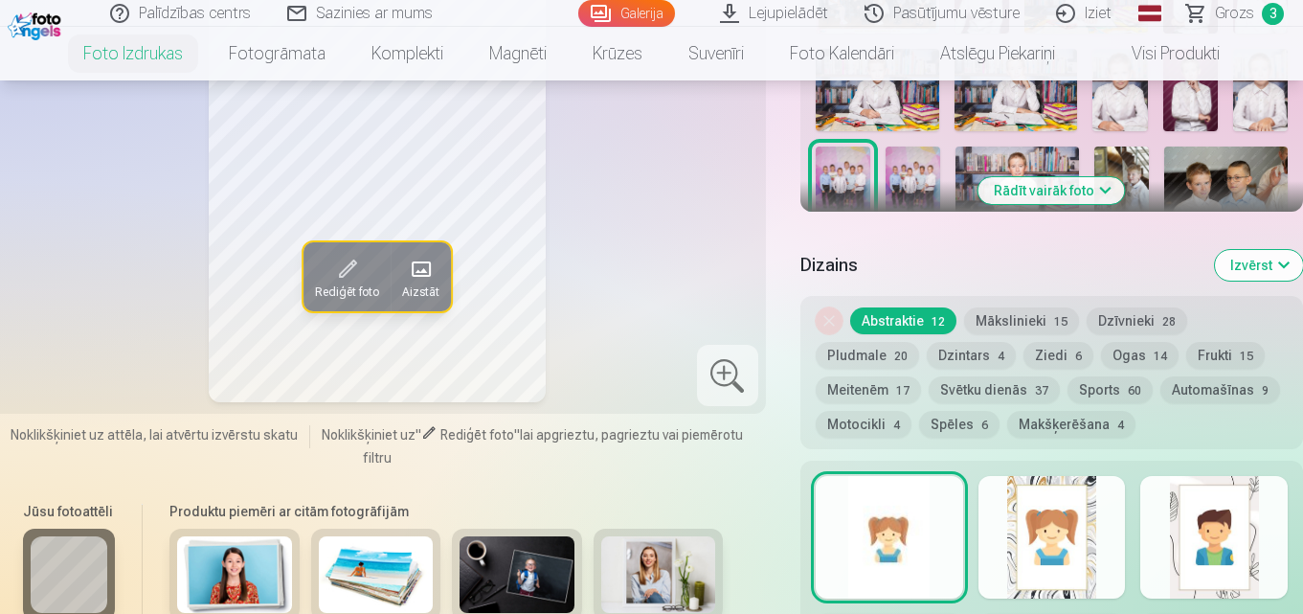
click at [1256, 265] on button "Izvērst" at bounding box center [1259, 265] width 88 height 31
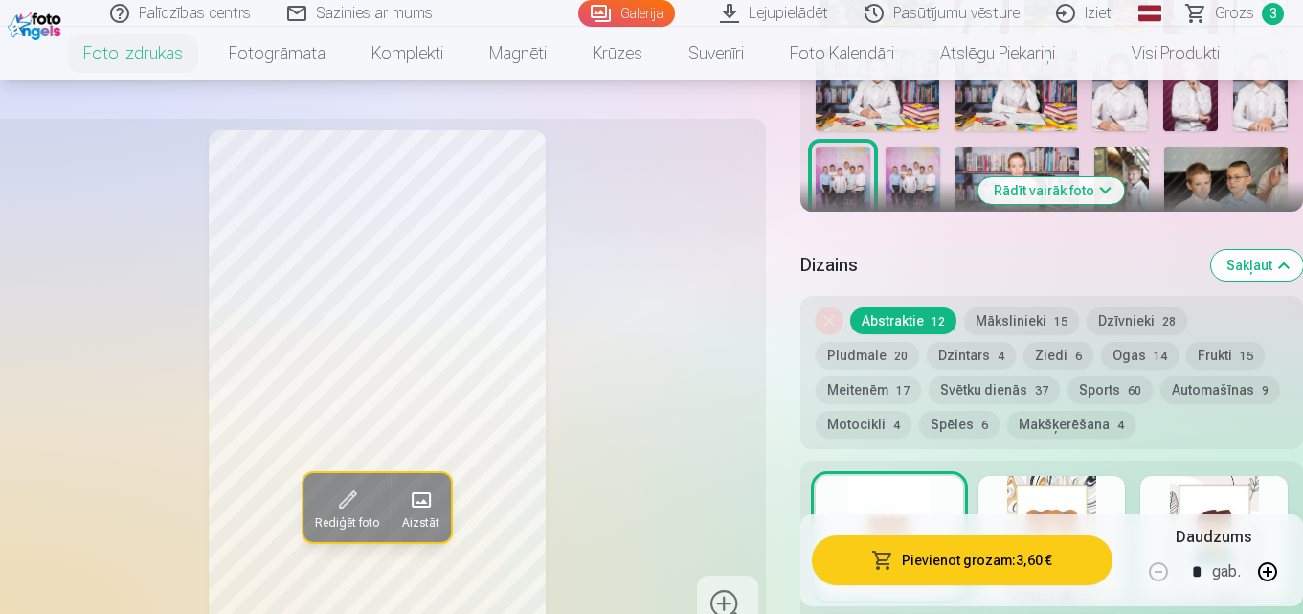
click at [1256, 265] on button "Sakļaut" at bounding box center [1257, 265] width 92 height 31
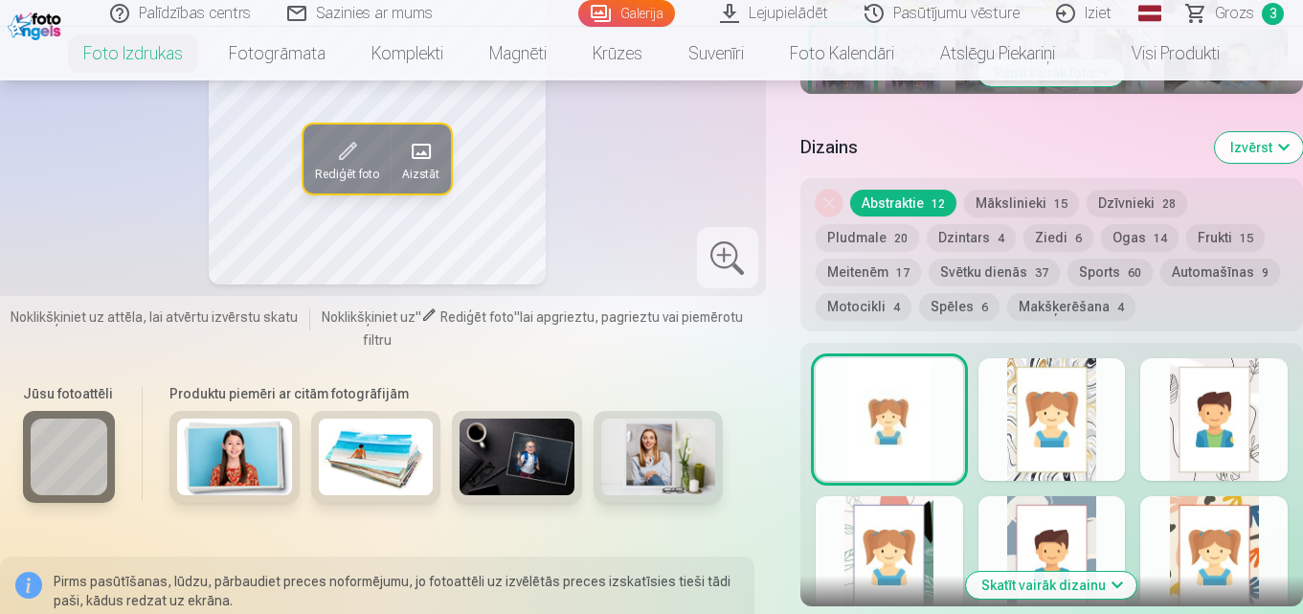
scroll to position [730, 0]
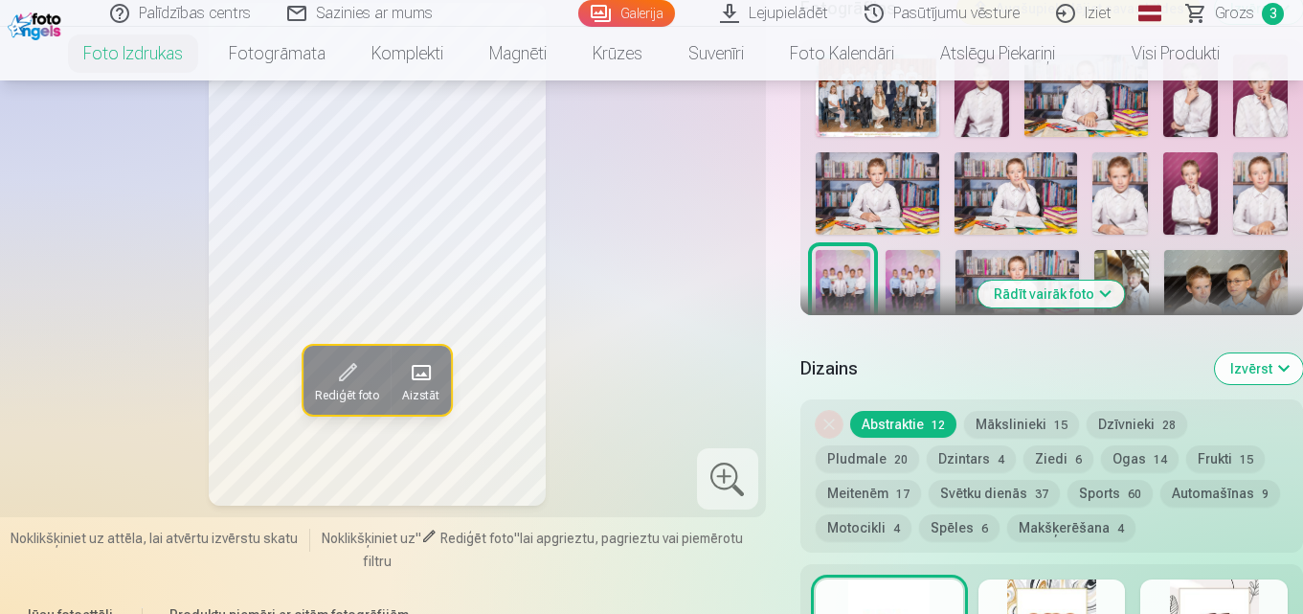
click at [1048, 181] on img at bounding box center [1015, 193] width 123 height 82
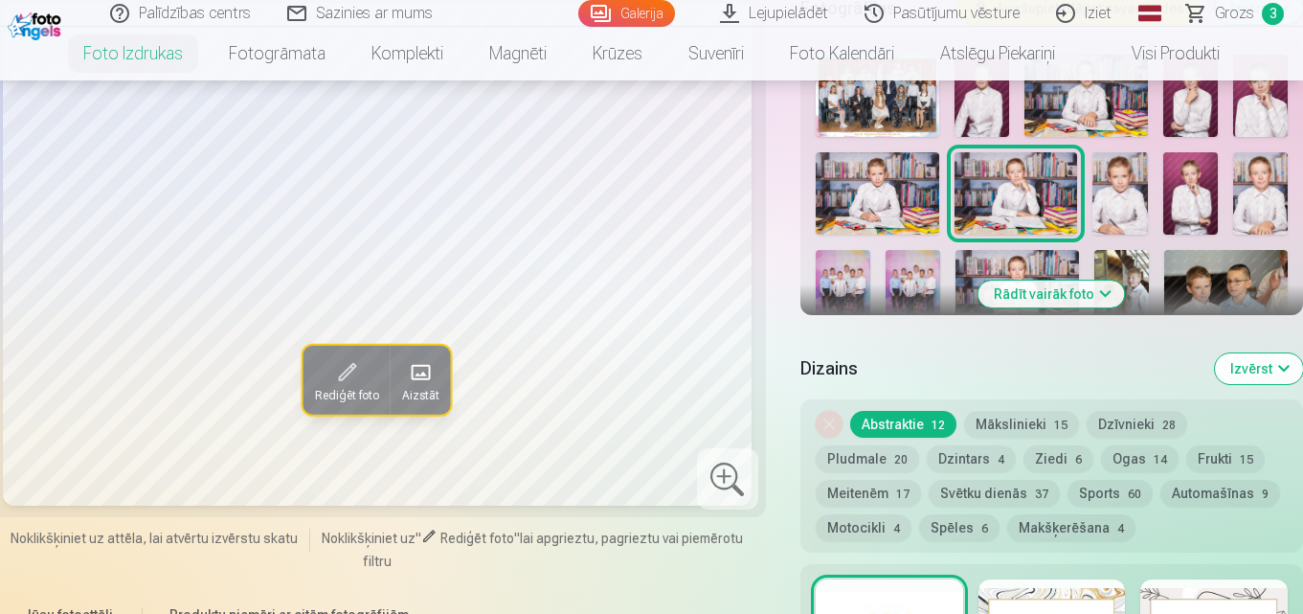
click at [1056, 302] on button "Rādīt vairāk foto" at bounding box center [1051, 293] width 146 height 27
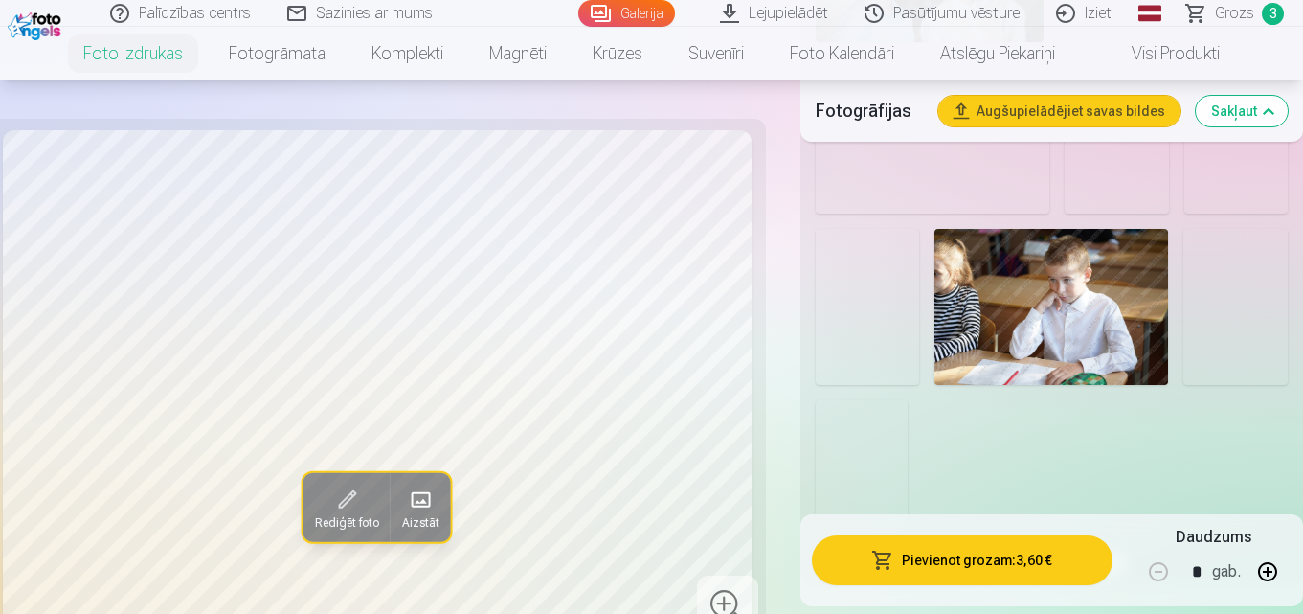
scroll to position [2071, 0]
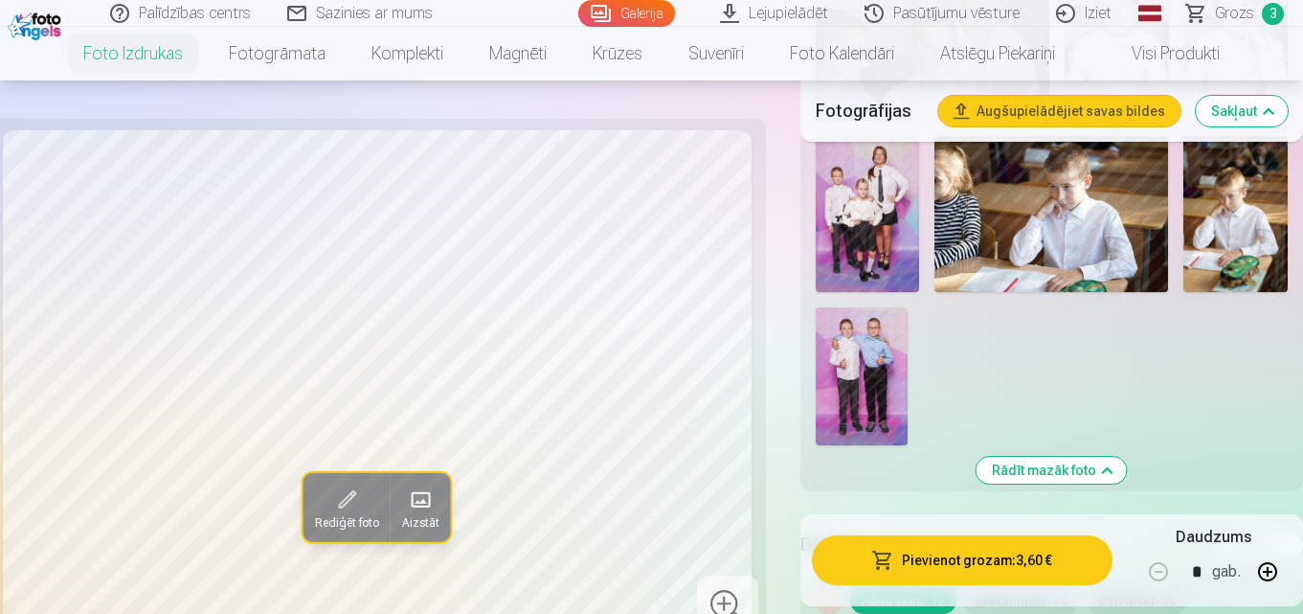
click at [855, 345] on img at bounding box center [862, 376] width 92 height 138
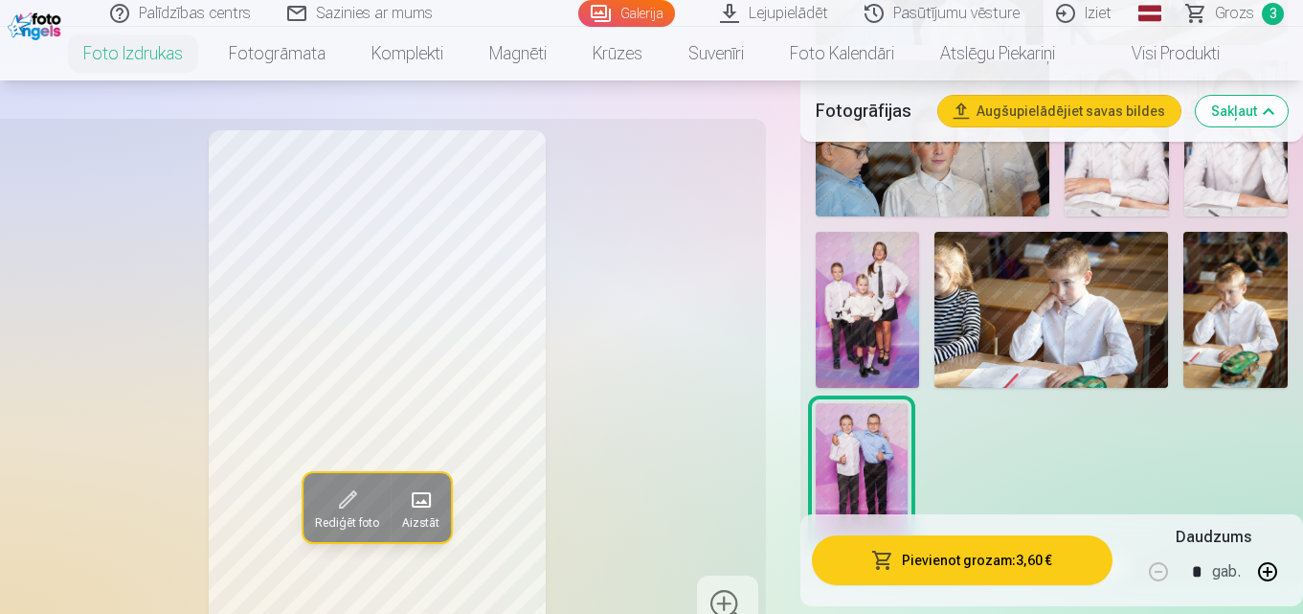
scroll to position [1879, 0]
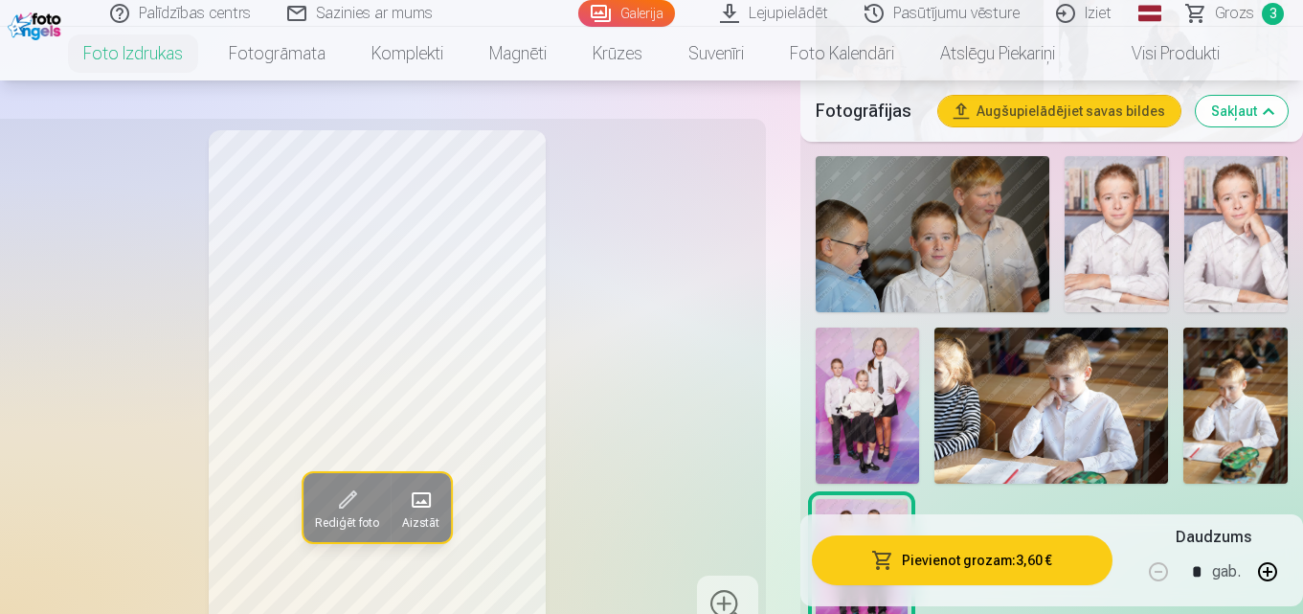
click at [1133, 247] on img at bounding box center [1116, 234] width 104 height 156
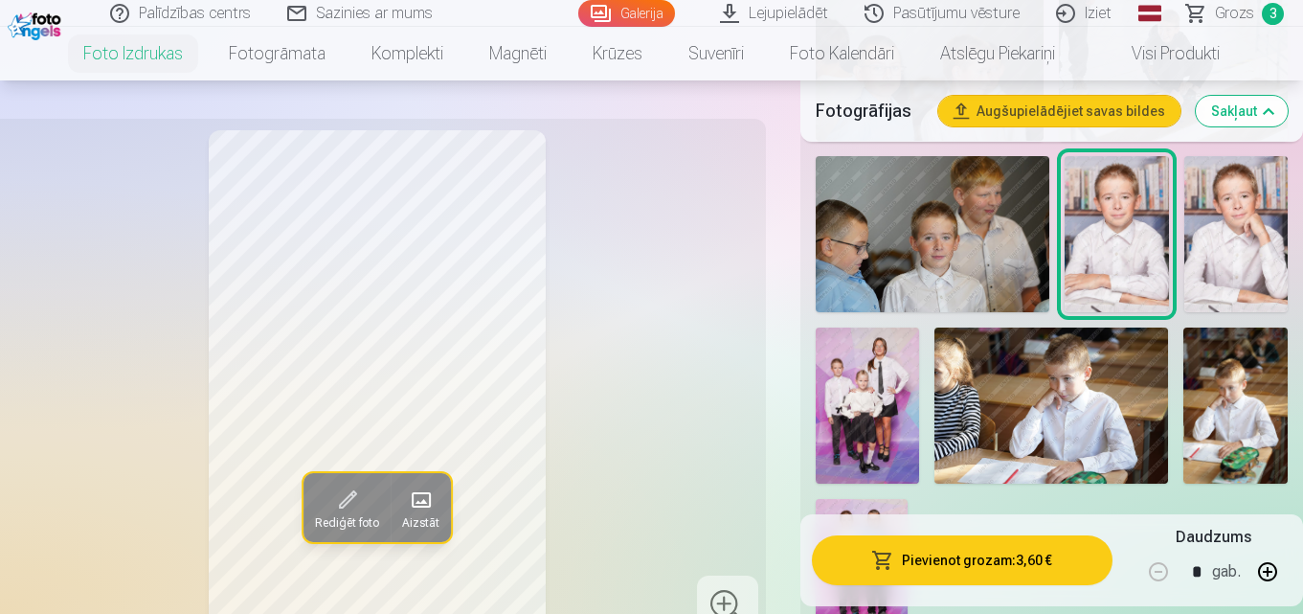
click at [1226, 233] on img at bounding box center [1235, 234] width 103 height 156
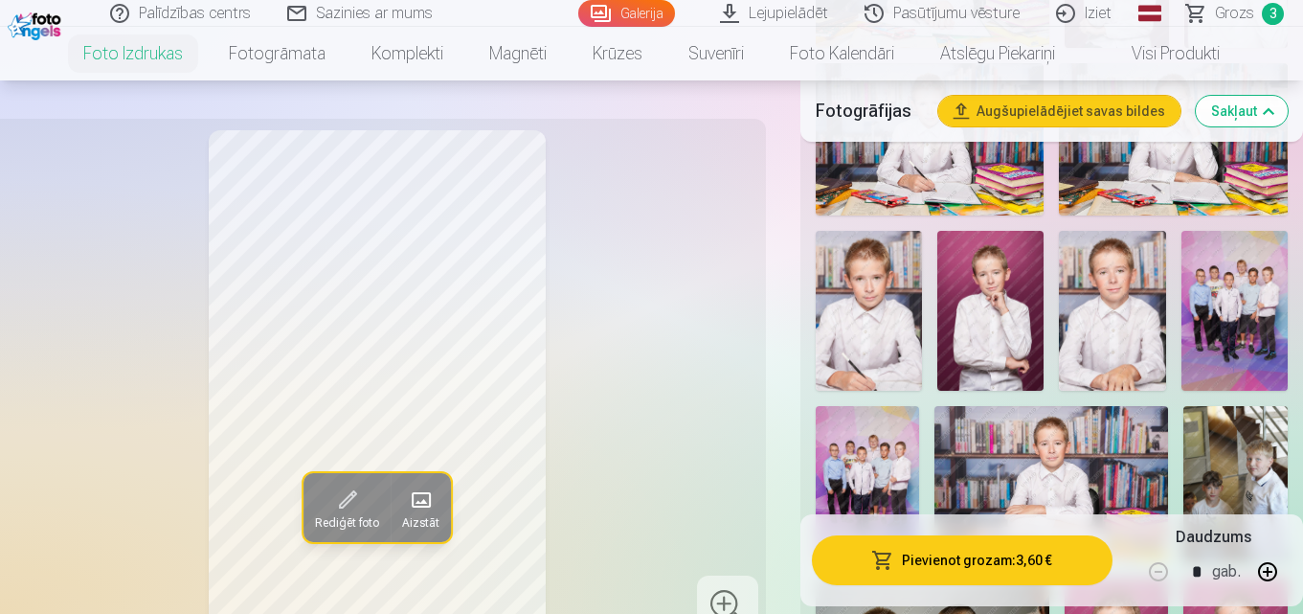
scroll to position [1113, 0]
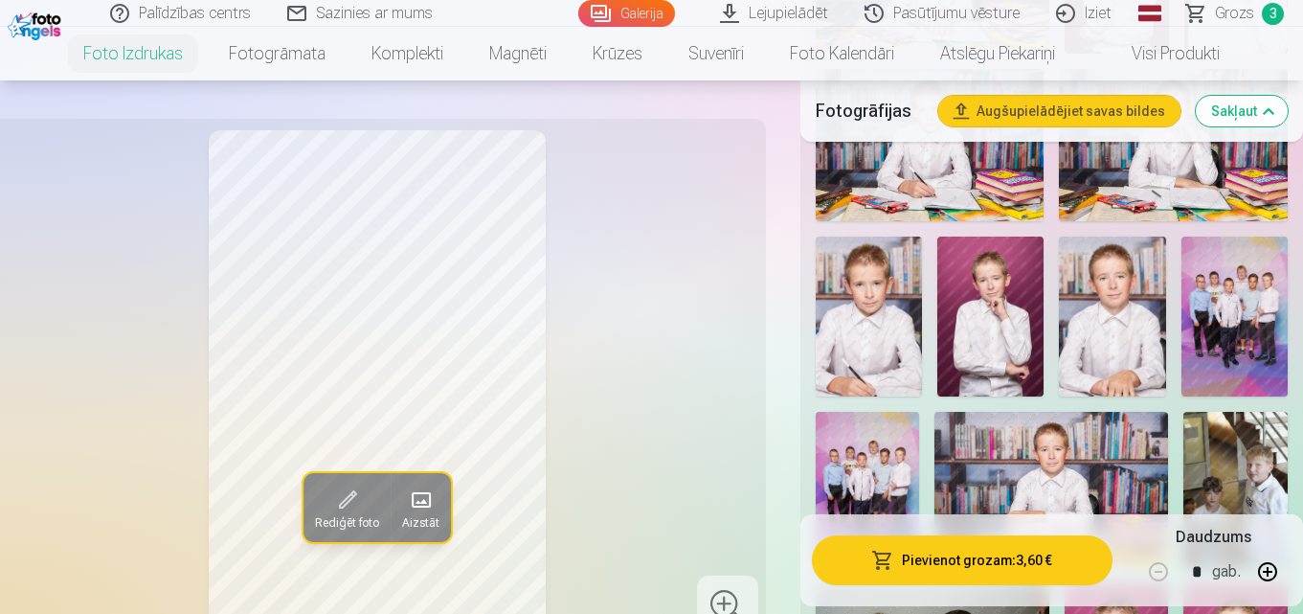
click at [1123, 302] on img at bounding box center [1112, 316] width 106 height 160
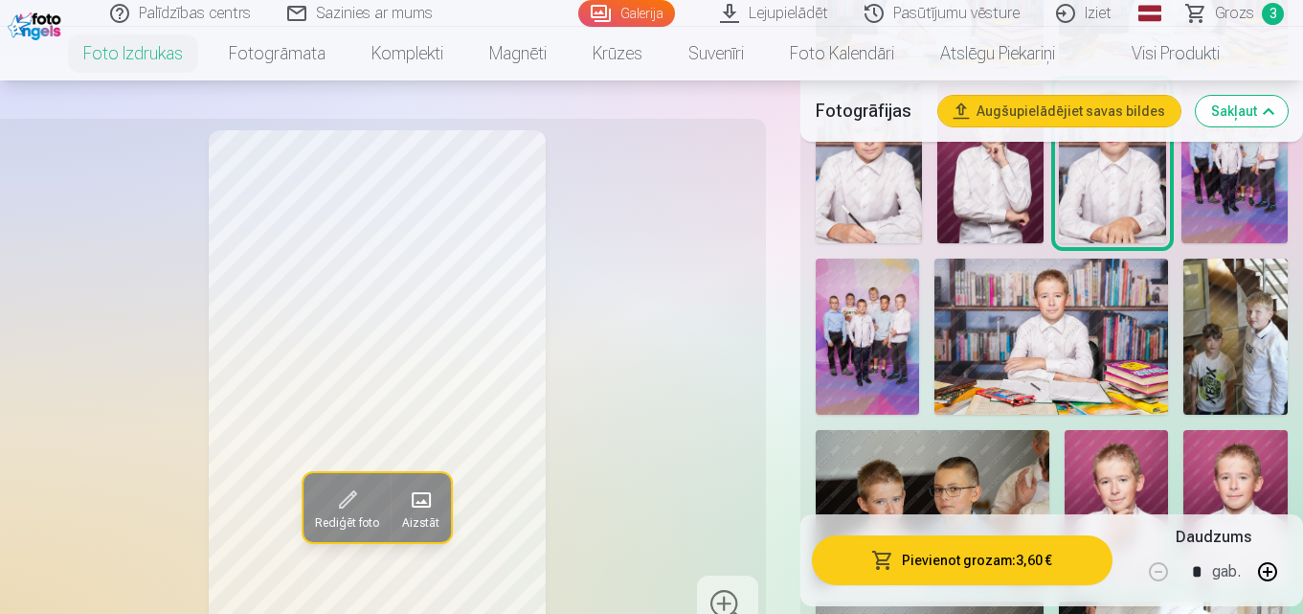
scroll to position [1209, 0]
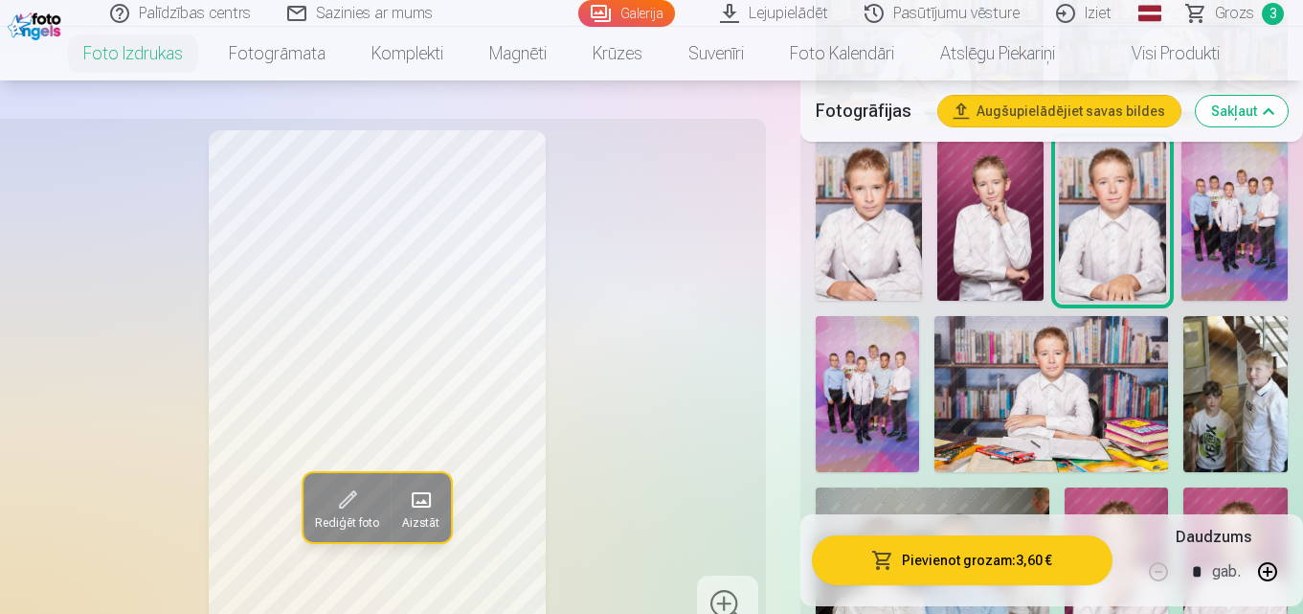
click at [1257, 385] on img at bounding box center [1235, 394] width 104 height 156
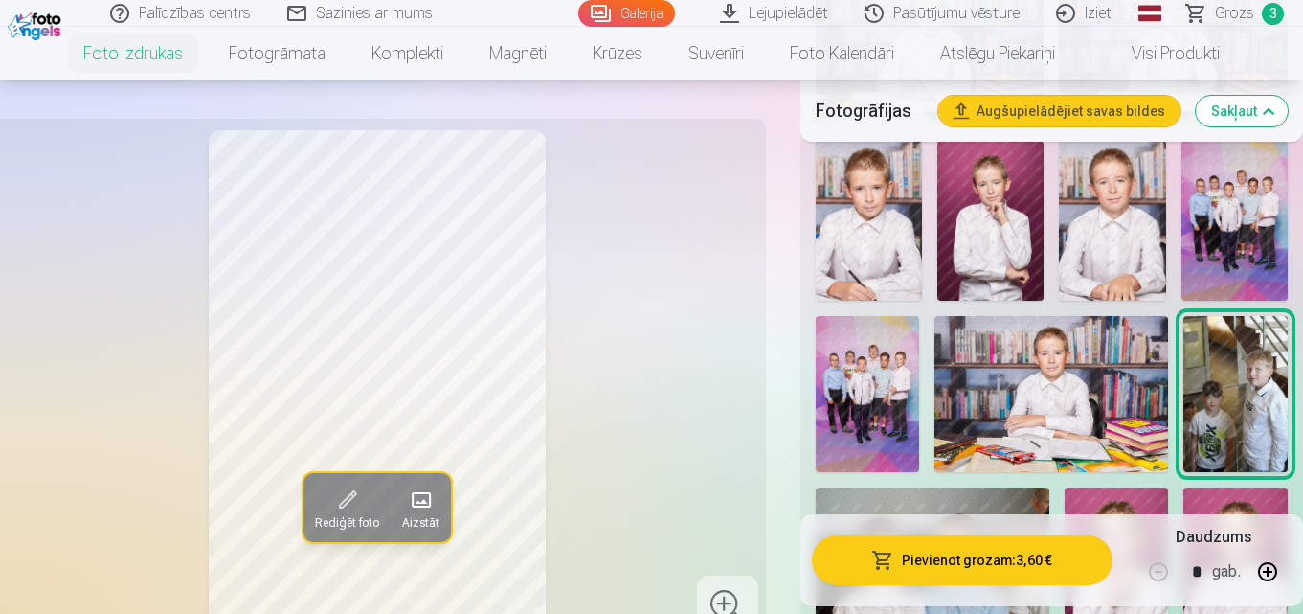
click at [884, 383] on img at bounding box center [868, 394] width 104 height 156
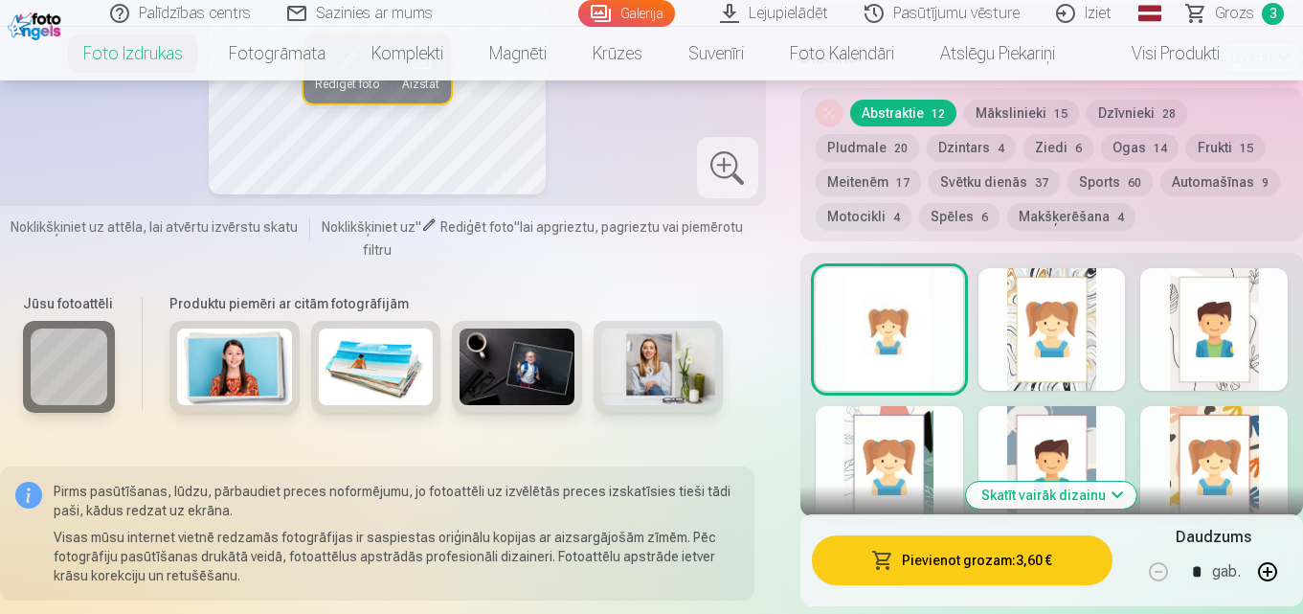
scroll to position [2549, 0]
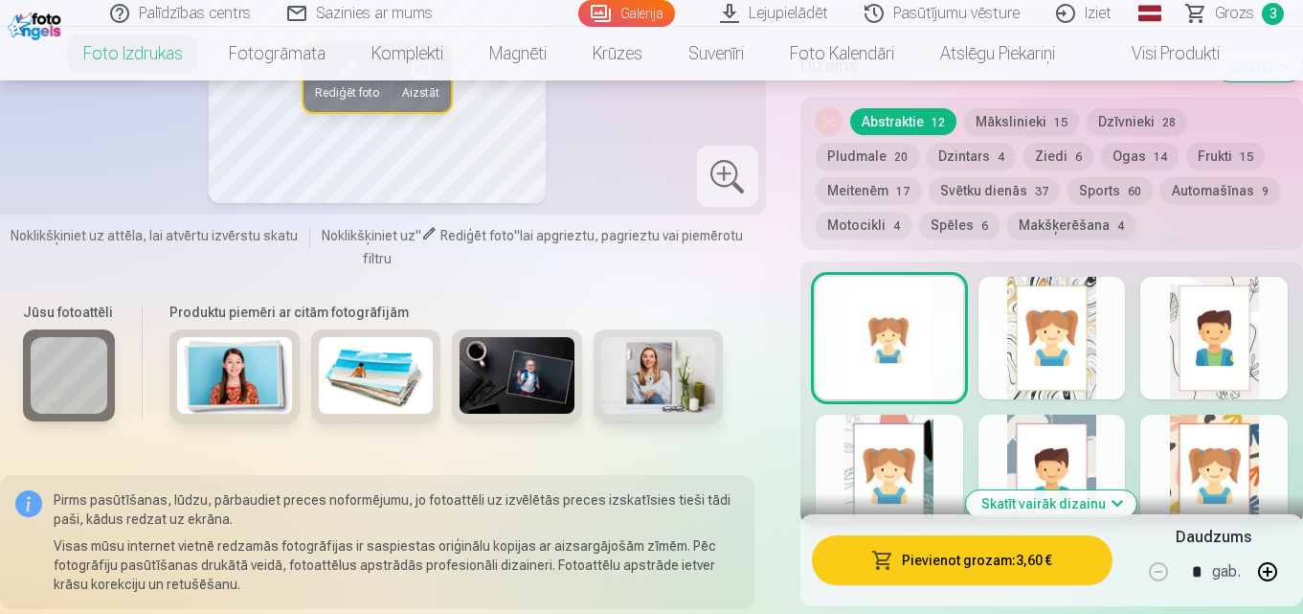
click at [1230, 16] on span "Grozs" at bounding box center [1234, 13] width 39 height 23
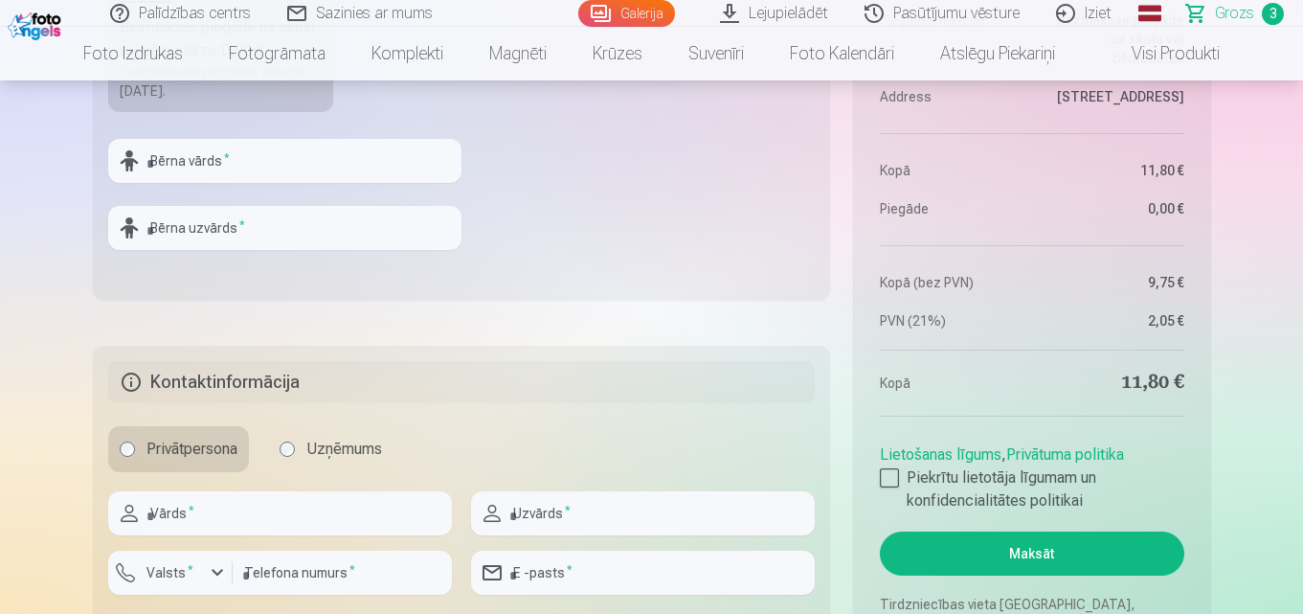
scroll to position [1244, 0]
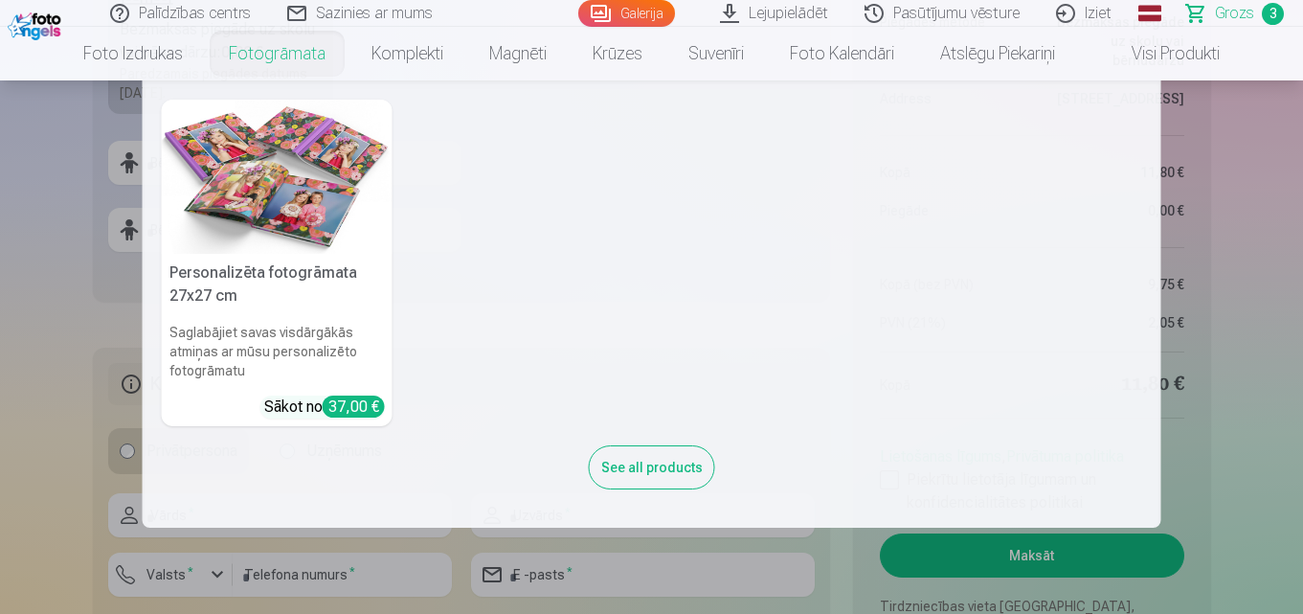
click at [0, 258] on nav "Personalizēta fotogrāmata 27x27 cm Saglabājiet savas visdārgākās atmiņas ar mūs…" at bounding box center [651, 303] width 1303 height 447
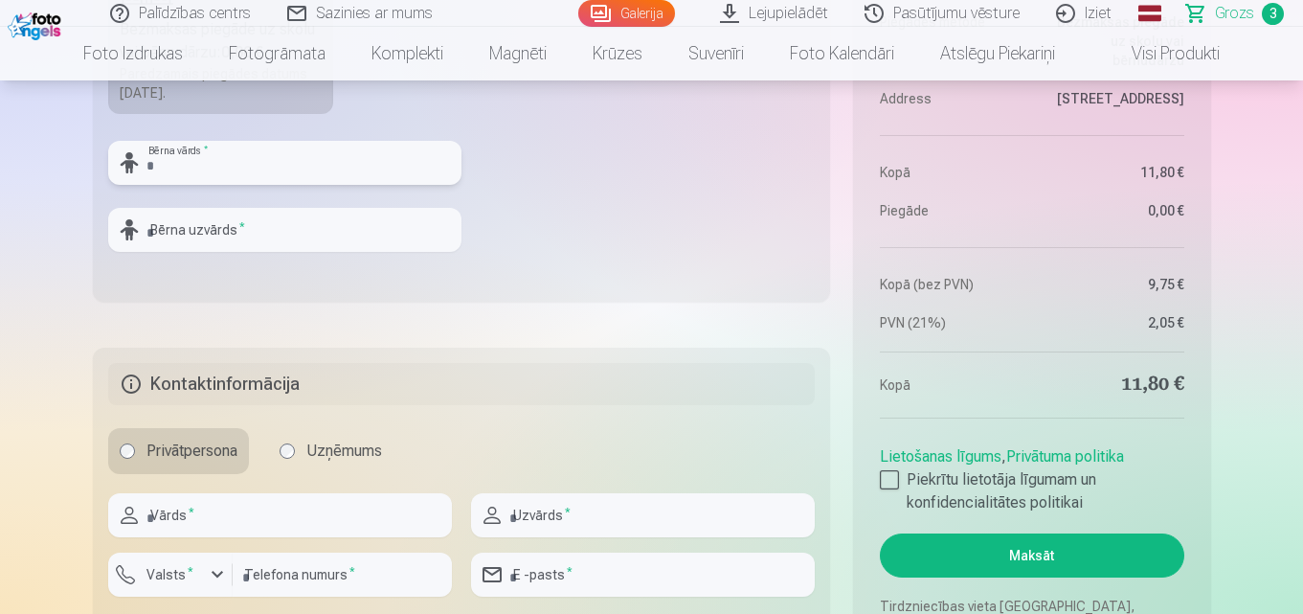
click at [235, 181] on input "text" at bounding box center [284, 163] width 353 height 44
type input "****"
click at [230, 213] on input "text" at bounding box center [284, 230] width 353 height 44
type input "**********"
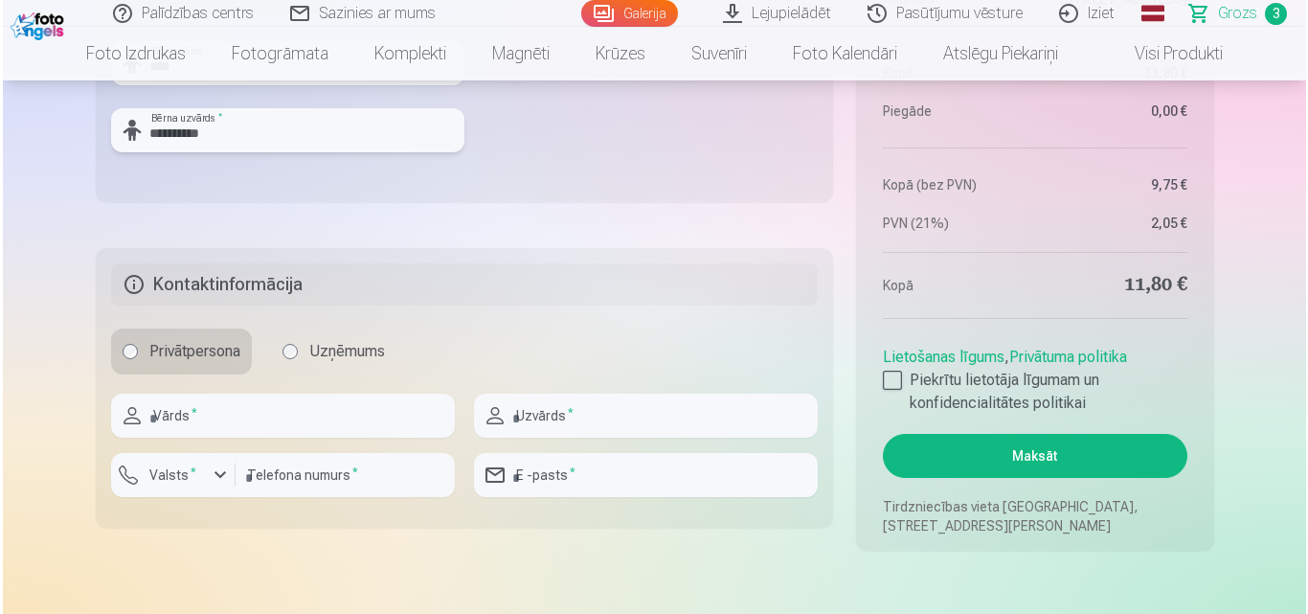
scroll to position [1532, 0]
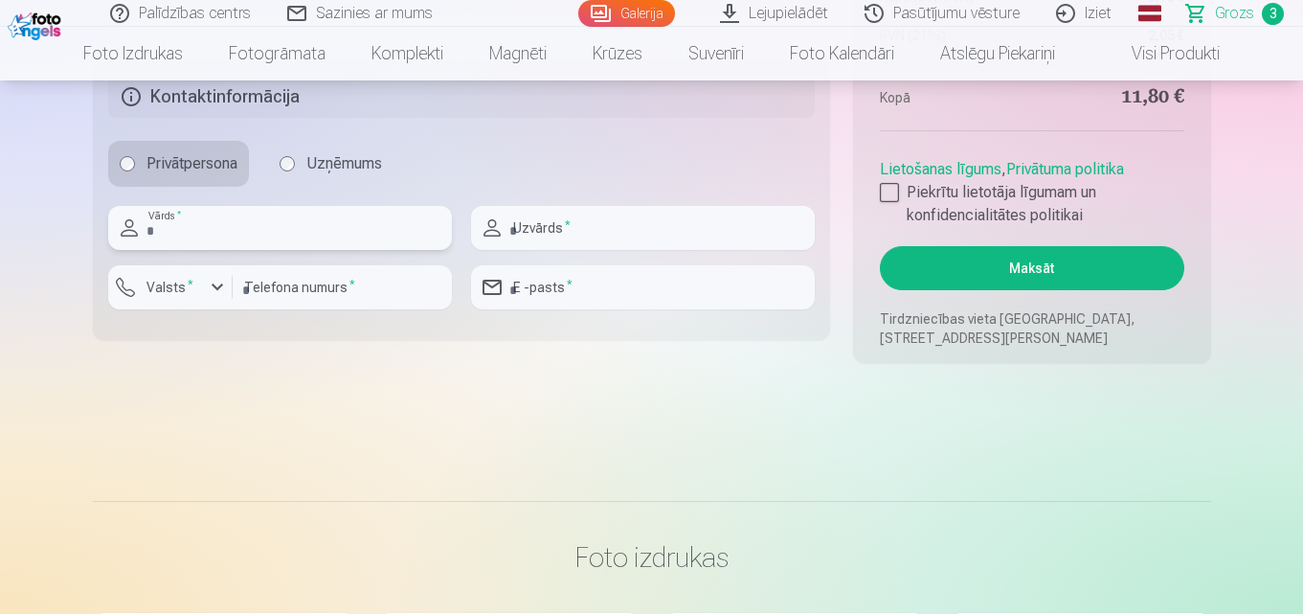
click at [229, 231] on input "text" at bounding box center [280, 228] width 344 height 44
type input "******"
click at [653, 224] on input "text" at bounding box center [643, 228] width 344 height 44
type input "**********"
click at [161, 280] on label "Valsts *" at bounding box center [170, 287] width 62 height 19
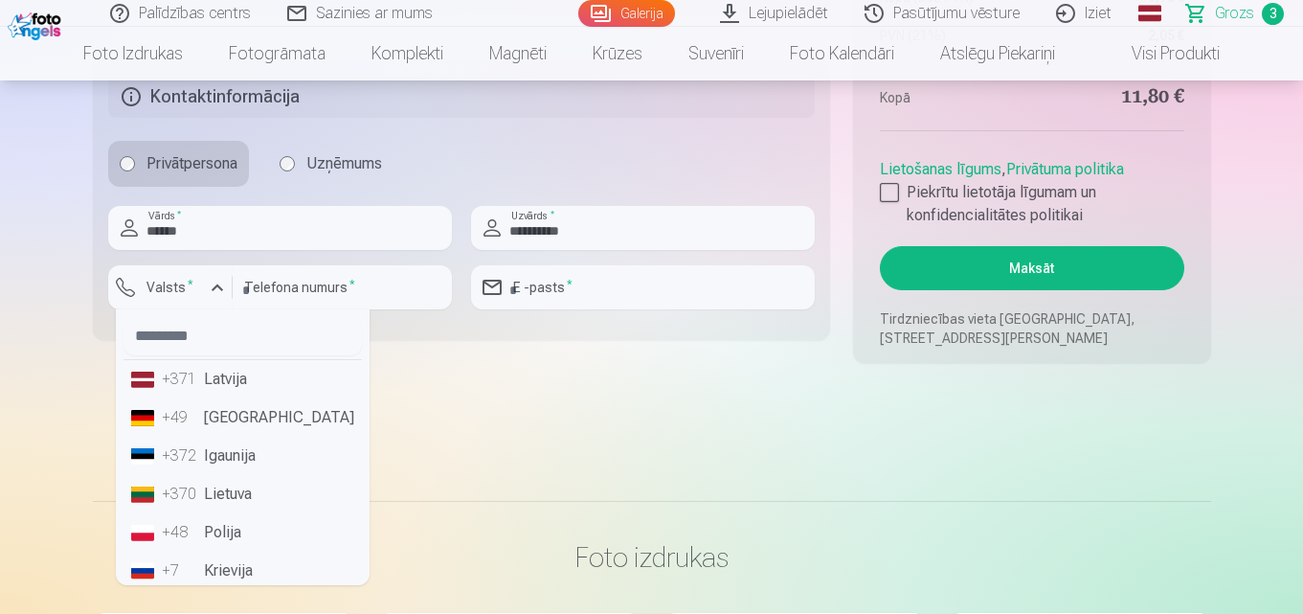
click at [197, 378] on div "+371" at bounding box center [181, 379] width 38 height 23
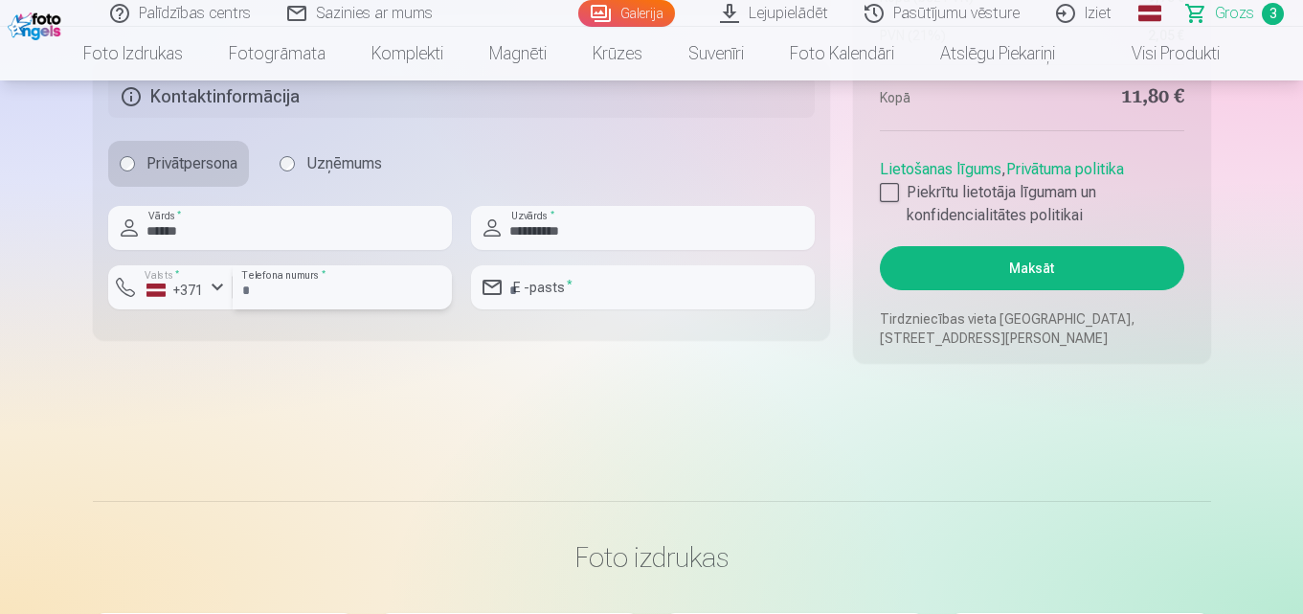
click at [341, 285] on input "number" at bounding box center [342, 287] width 219 height 44
type input "********"
click at [650, 295] on input "email" at bounding box center [643, 287] width 344 height 44
type input "**********"
click at [890, 190] on div at bounding box center [889, 192] width 19 height 19
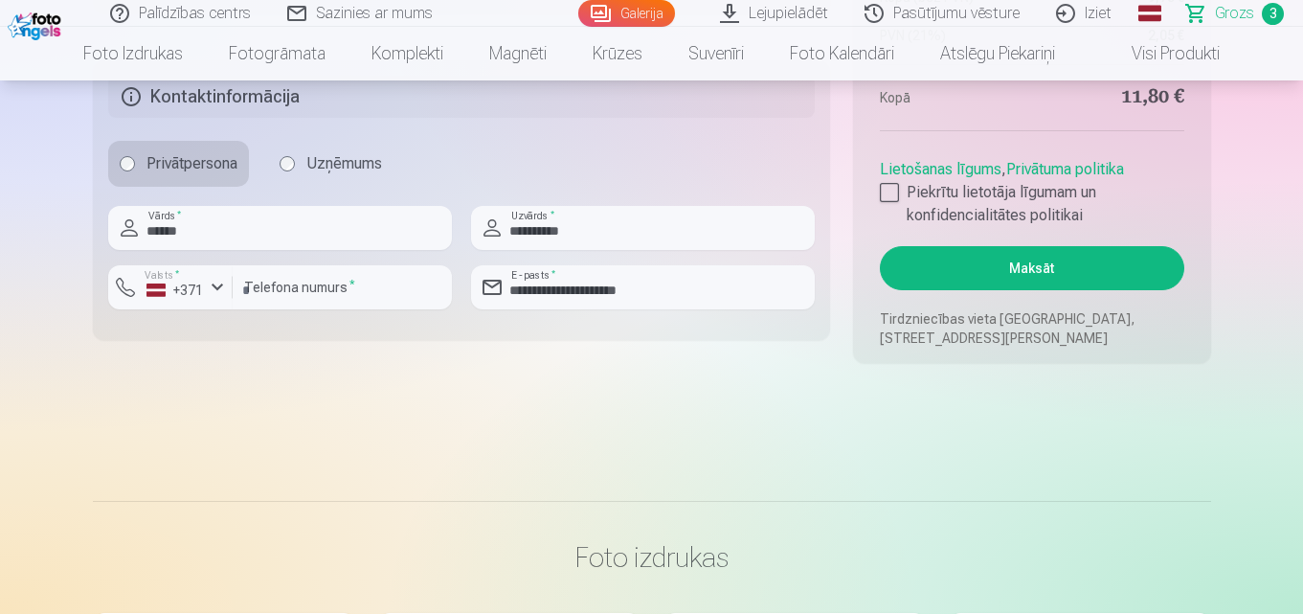
click at [971, 254] on button "Maksāt" at bounding box center [1031, 268] width 303 height 44
